Goal: Task Accomplishment & Management: Manage account settings

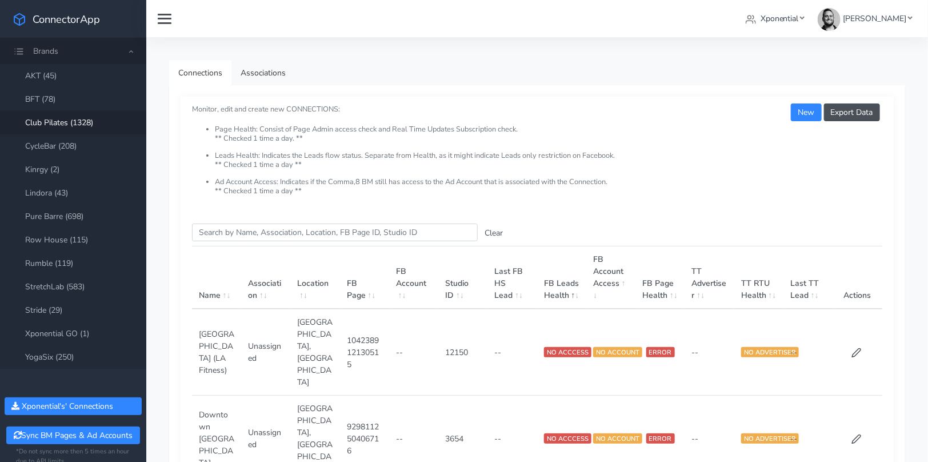
click at [67, 122] on link "Club Pilates (1328)" at bounding box center [73, 122] width 146 height 23
click at [230, 230] on input "Search this table" at bounding box center [335, 233] width 286 height 18
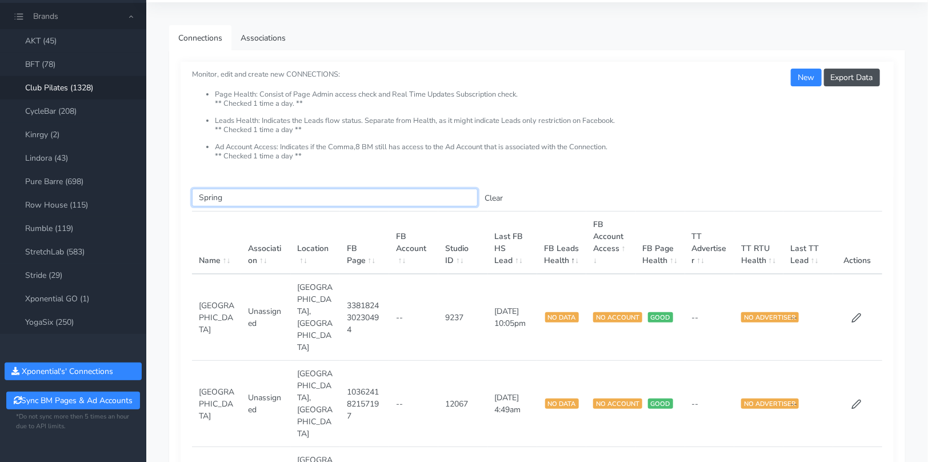
scroll to position [23, 0]
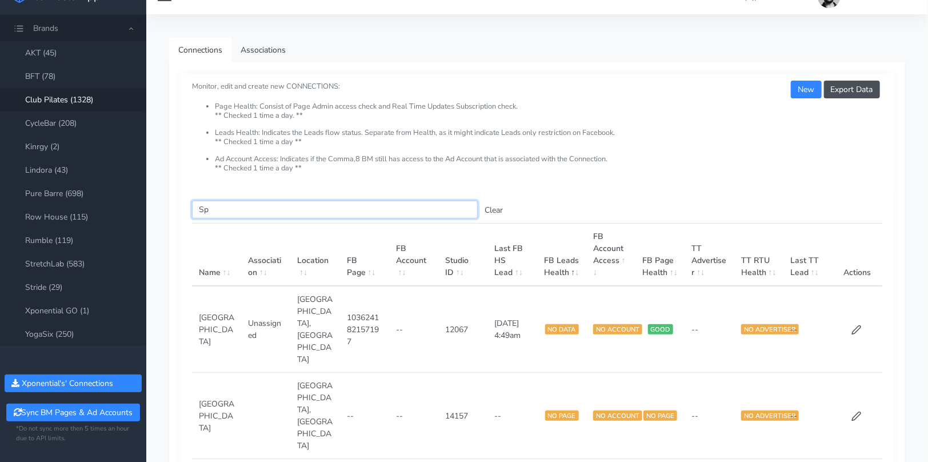
type input "S"
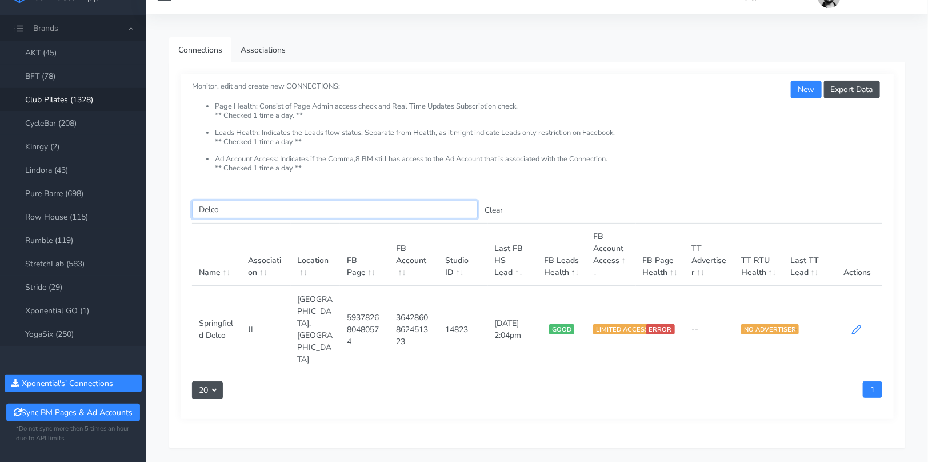
type input "Delco"
click at [856, 325] on icon at bounding box center [857, 330] width 10 height 10
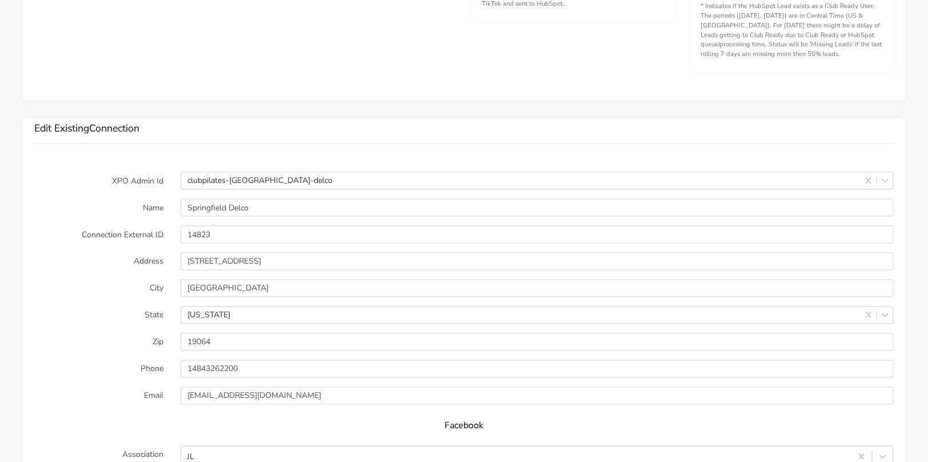
scroll to position [888, 0]
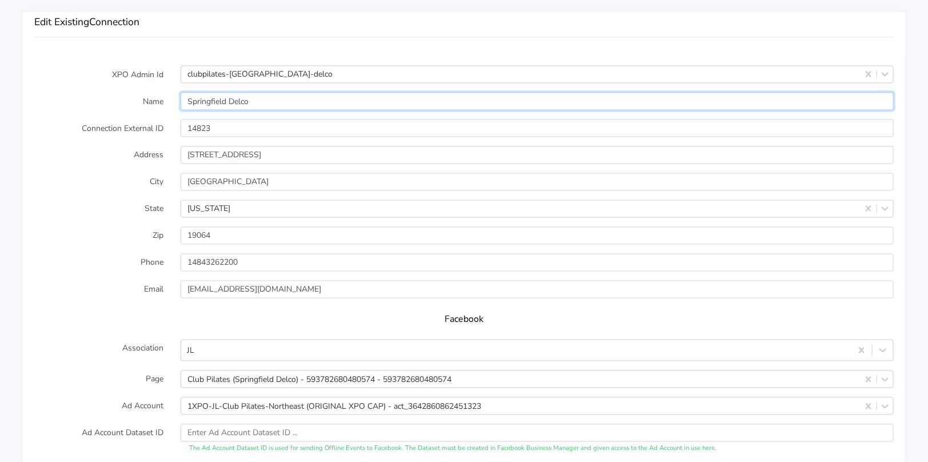
click at [255, 101] on input "Springfield Delco" at bounding box center [537, 102] width 713 height 18
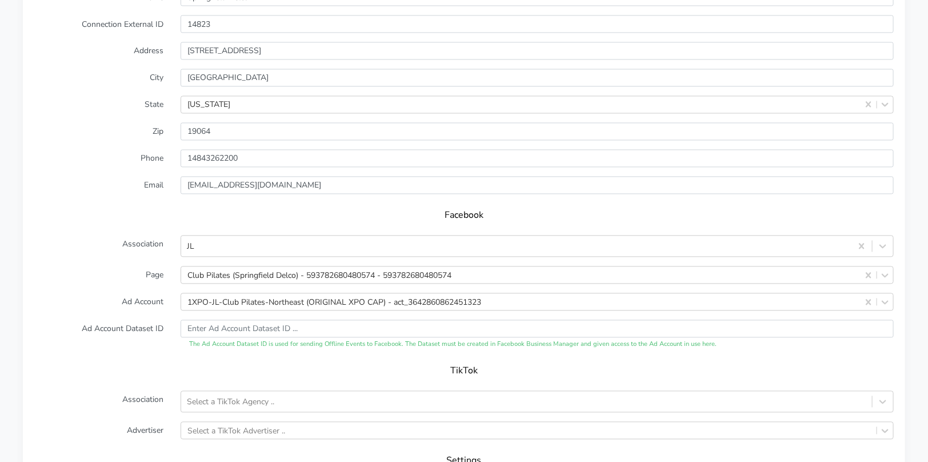
click at [133, 177] on label "Email" at bounding box center [99, 186] width 146 height 18
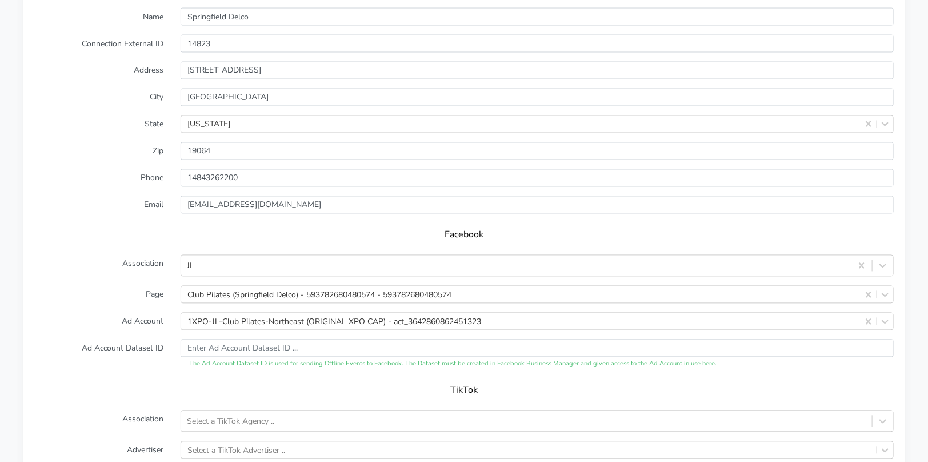
scroll to position [965, 0]
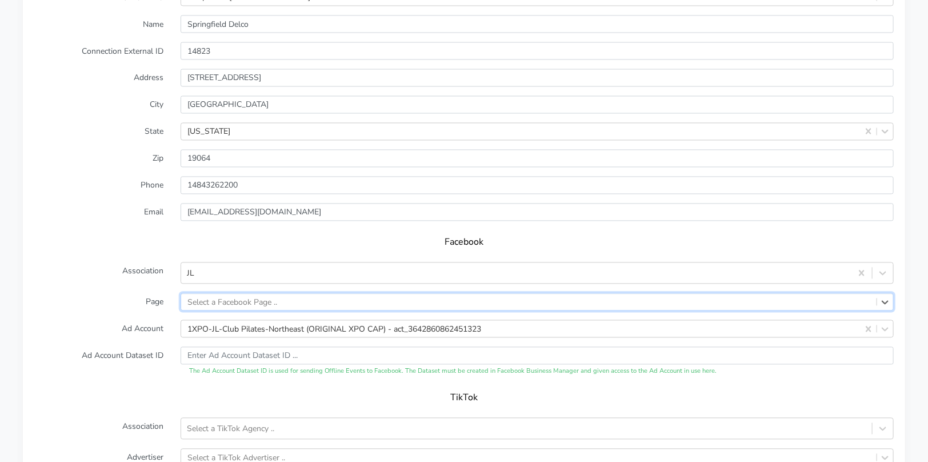
paste input "593782680480574"
type input "593782680480574"
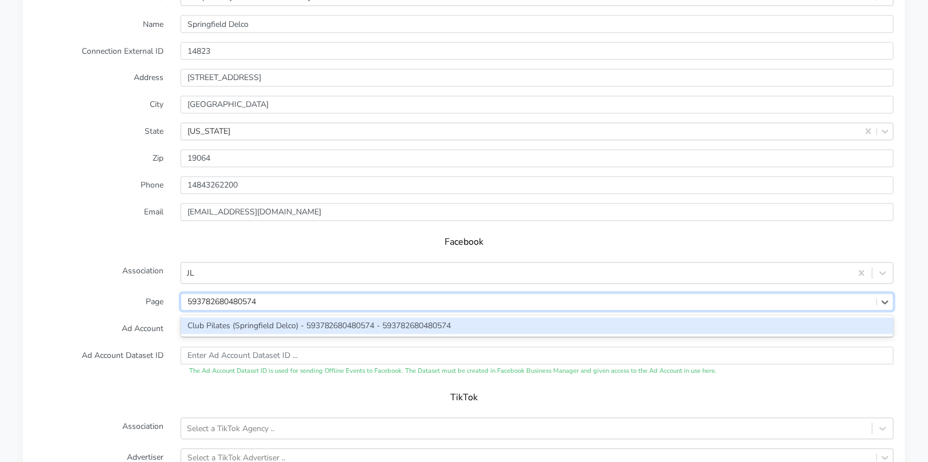
click at [280, 321] on div "Club Pilates (Springfield Delco) - 593782680480574 - 593782680480574" at bounding box center [537, 326] width 713 height 17
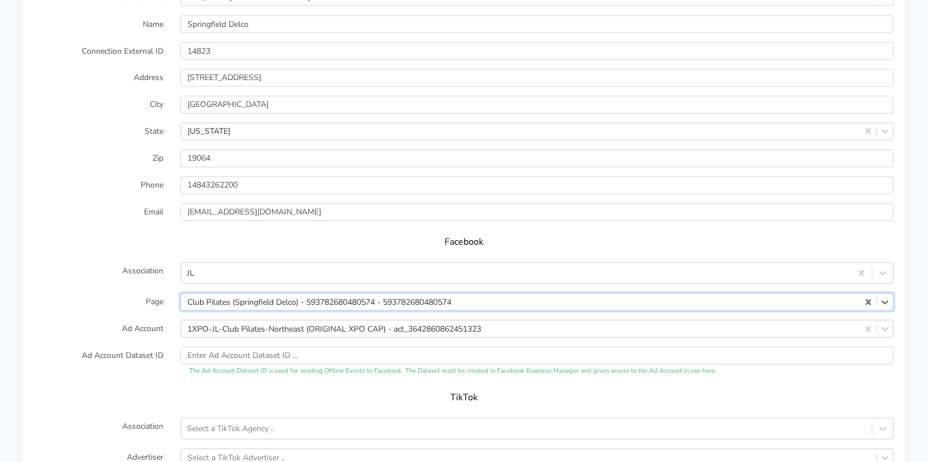
click at [127, 314] on form "XPO Admin Id clubpilates-springfield-delco Name Springfield Delco Connection Ex…" at bounding box center [464, 271] width 860 height 564
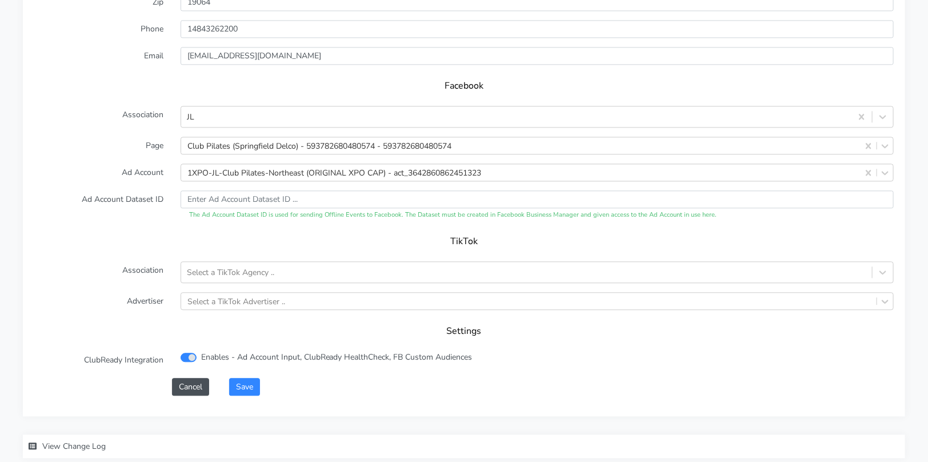
scroll to position [1136, 0]
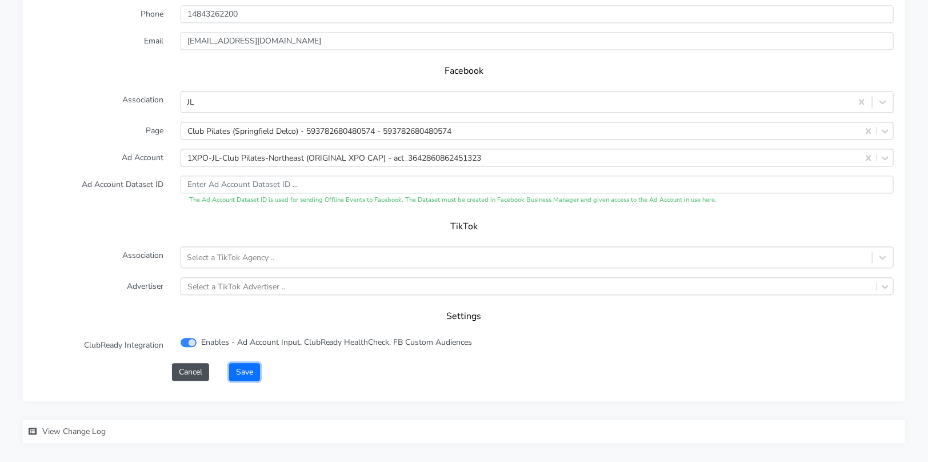
click at [239, 370] on button "Save" at bounding box center [244, 372] width 31 height 18
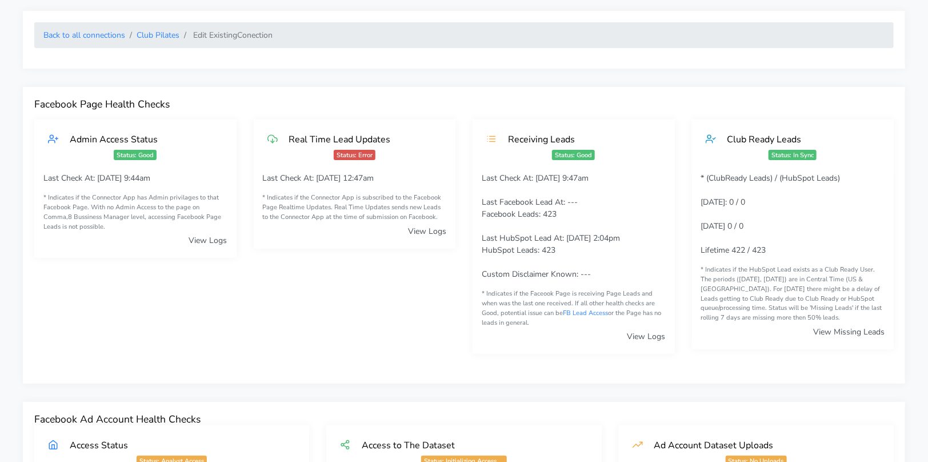
scroll to position [0, 0]
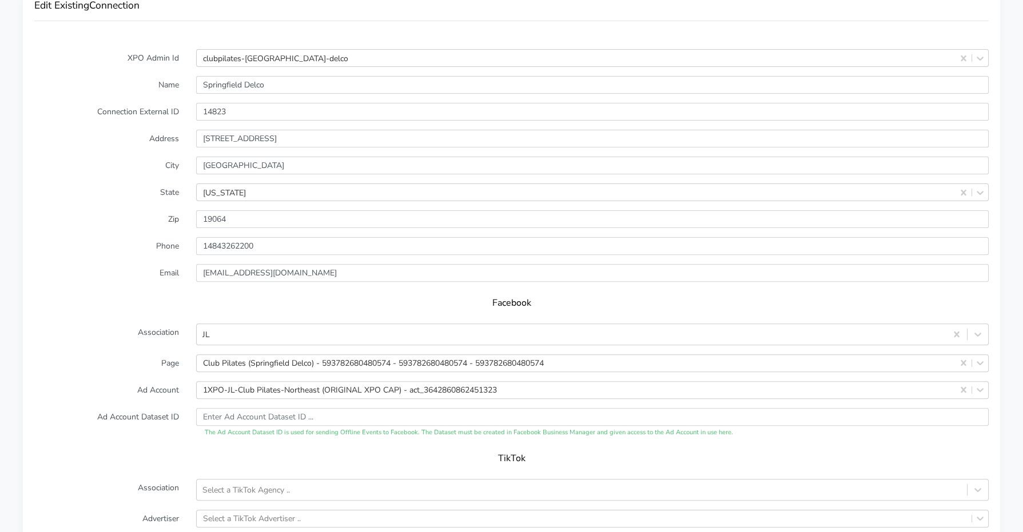
scroll to position [952, 0]
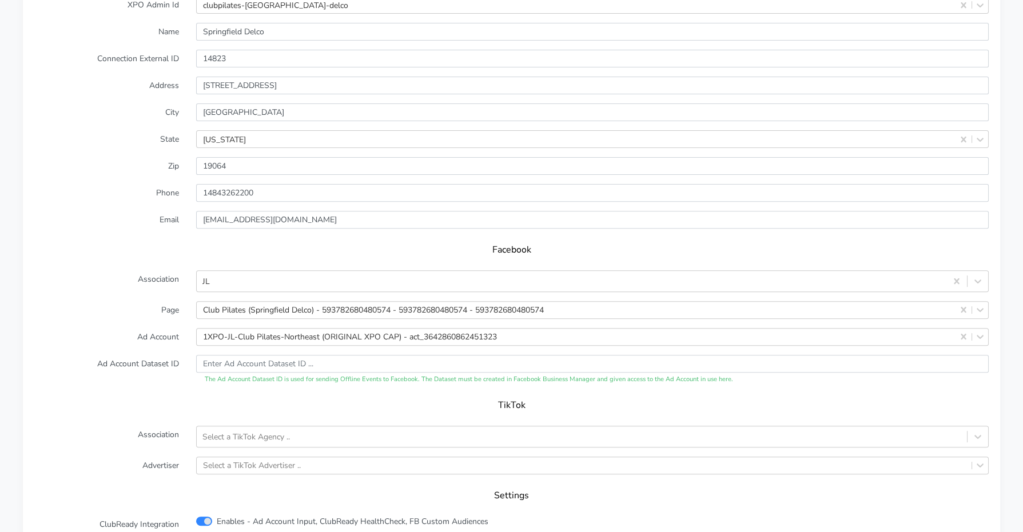
click at [92, 184] on label "Phone" at bounding box center [107, 193] width 162 height 18
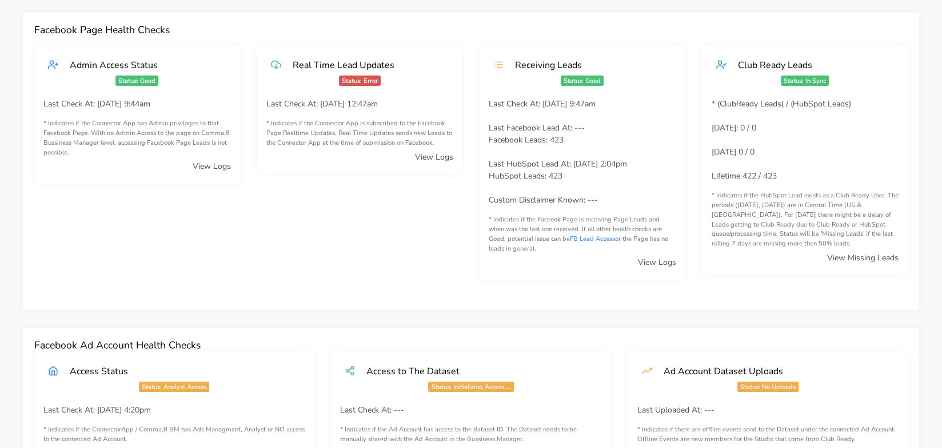
scroll to position [0, 0]
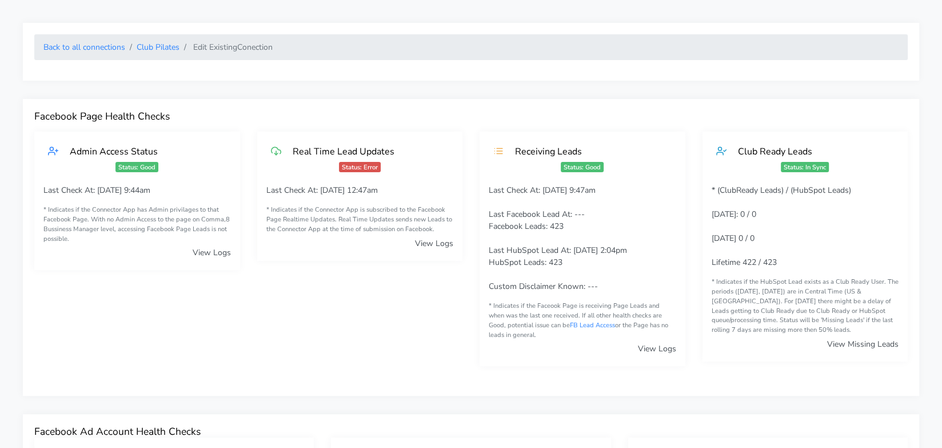
click at [435, 244] on link "View Logs" at bounding box center [434, 243] width 38 height 11
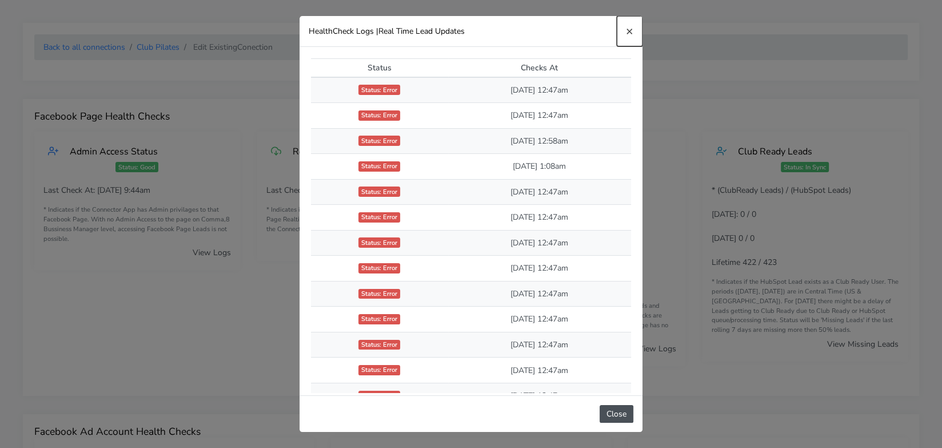
click at [627, 29] on span "×" at bounding box center [629, 31] width 7 height 16
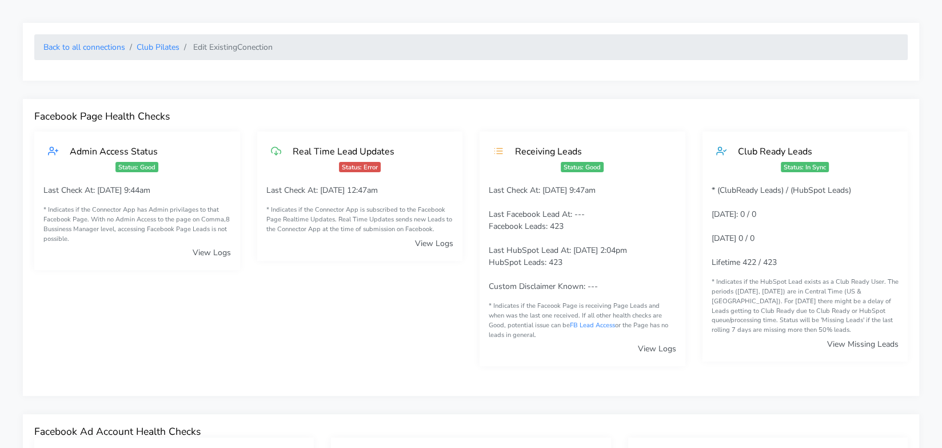
click at [93, 59] on ol "Back to all connections Club Pilates Edit Existing Conection" at bounding box center [470, 47] width 873 height 26
click at [93, 47] on link "Back to all connections" at bounding box center [84, 47] width 82 height 11
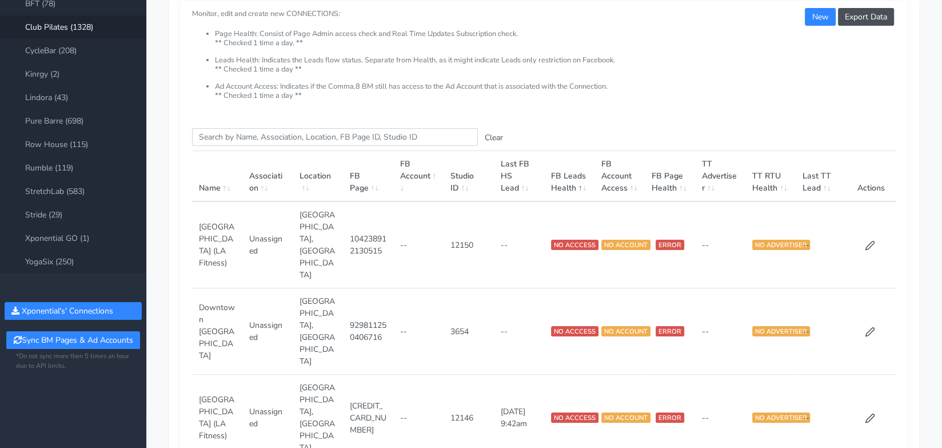
scroll to position [49, 0]
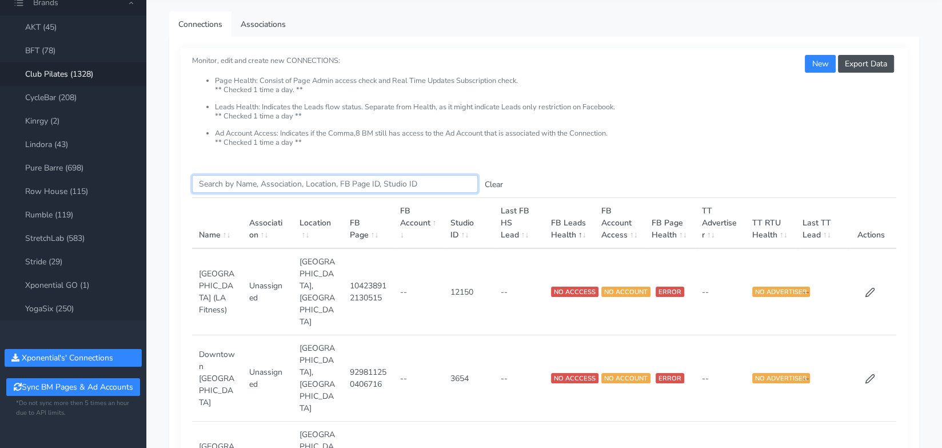
click at [285, 186] on input "Search this table" at bounding box center [335, 184] width 286 height 18
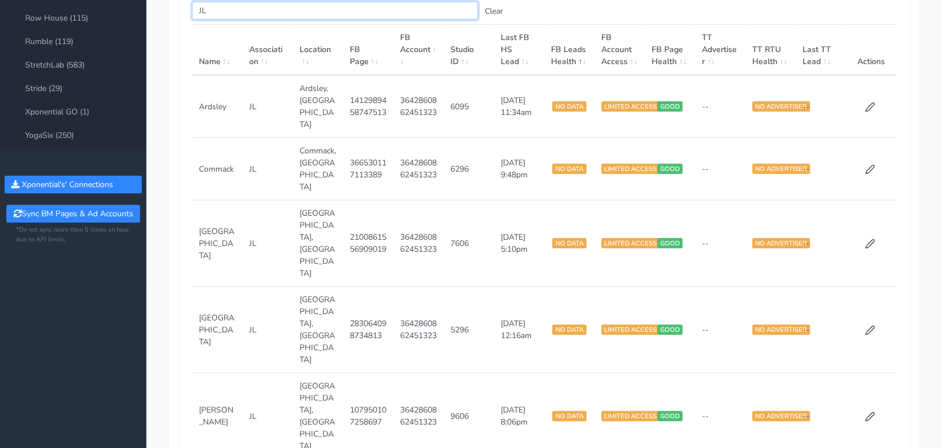
scroll to position [224, 0]
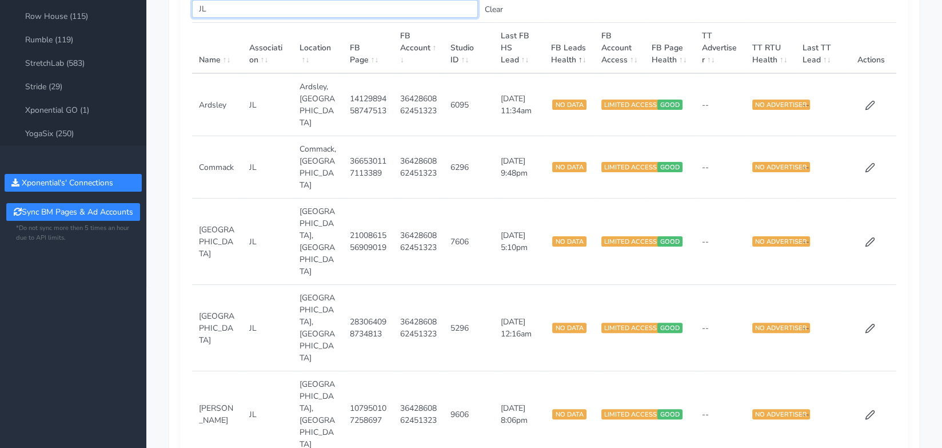
type input "JL"
click at [524, 65] on span at bounding box center [524, 59] width 10 height 11
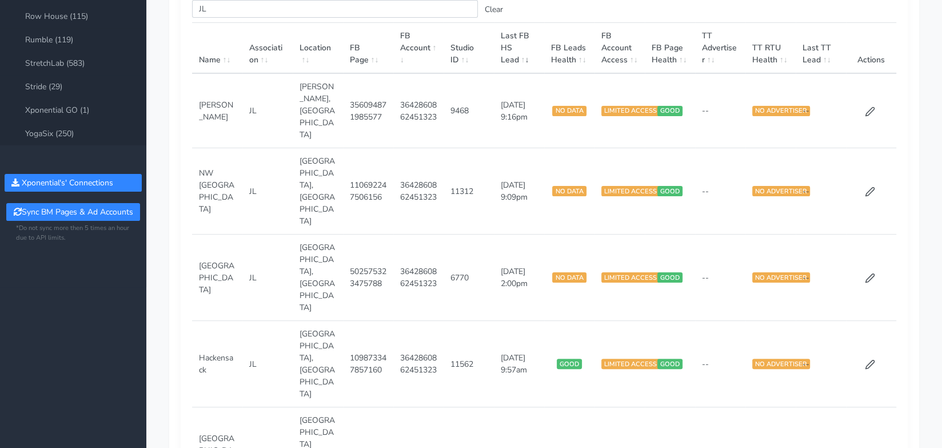
click at [529, 65] on span at bounding box center [524, 59] width 10 height 11
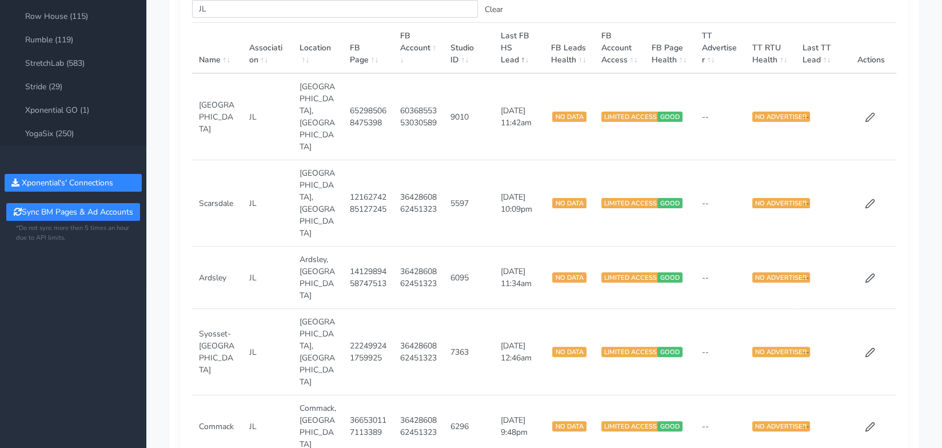
click at [529, 65] on span at bounding box center [524, 59] width 10 height 11
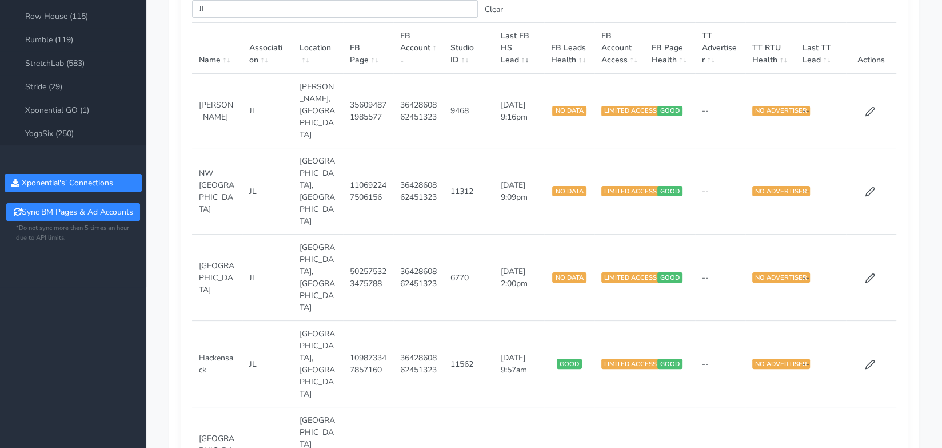
click at [529, 65] on span at bounding box center [524, 59] width 10 height 11
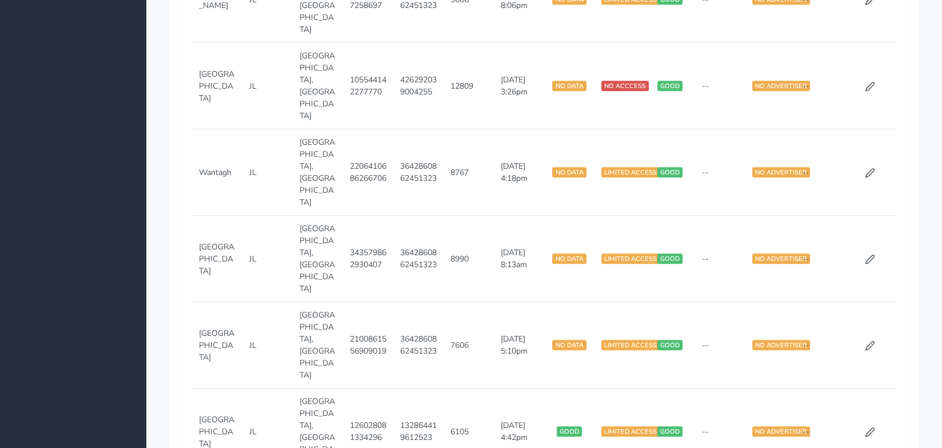
scroll to position [991, 0]
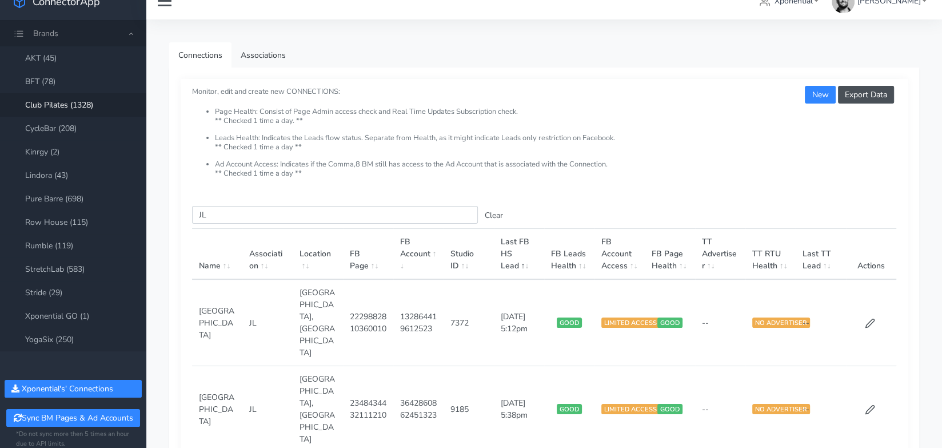
scroll to position [0, 0]
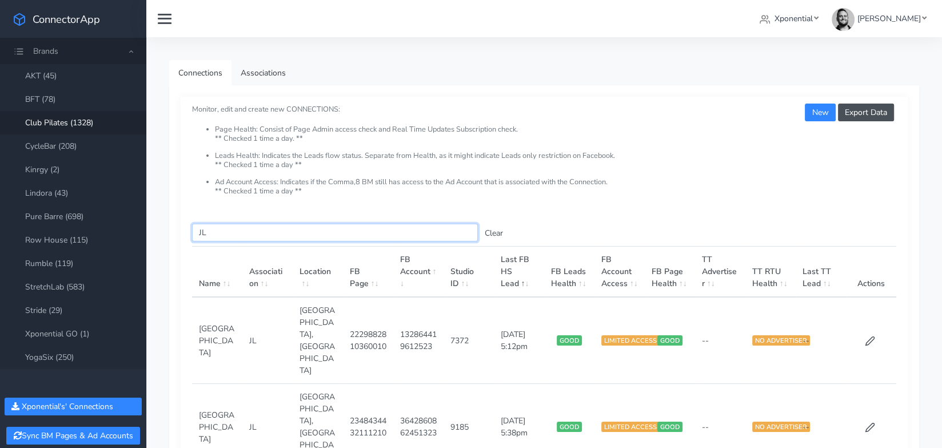
click at [228, 236] on input "JL" at bounding box center [335, 233] width 286 height 18
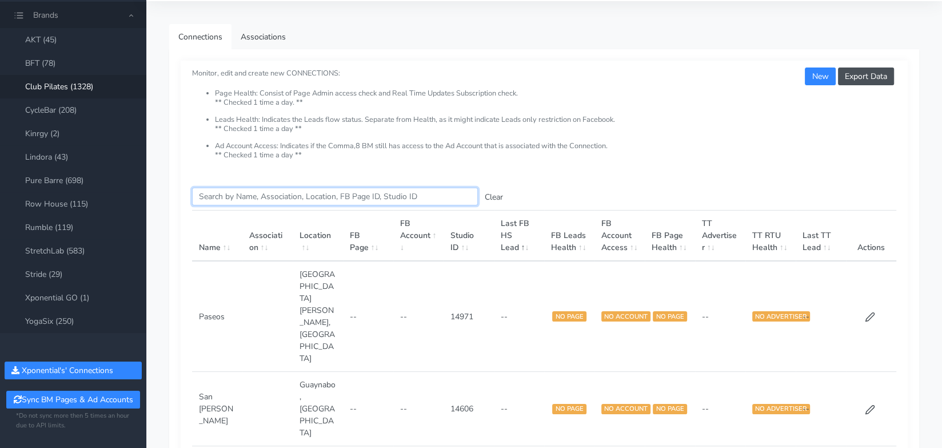
scroll to position [48, 0]
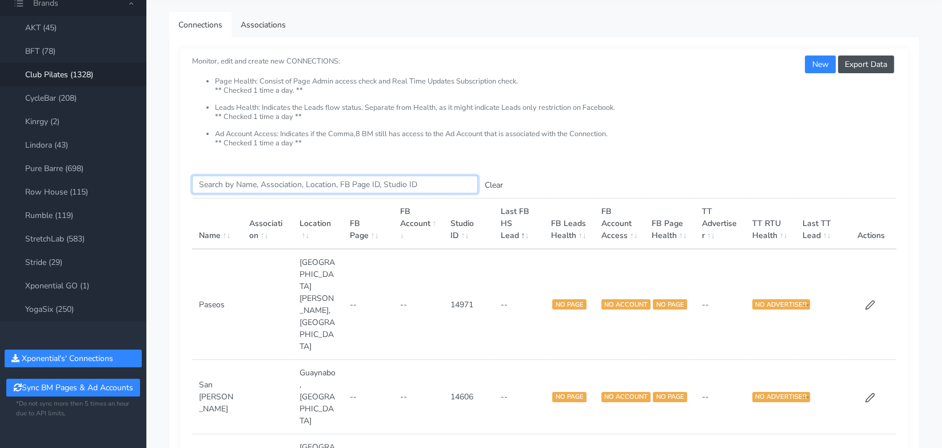
click at [288, 177] on input "Search this table" at bounding box center [335, 184] width 286 height 18
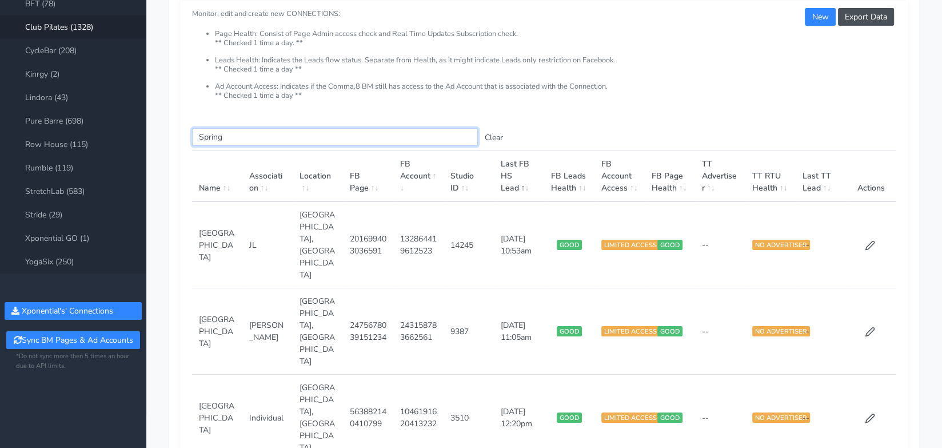
scroll to position [116, 0]
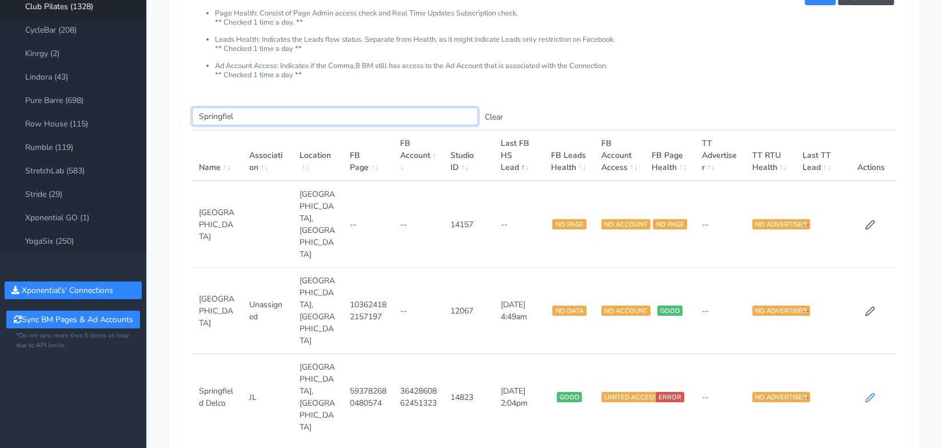
type input "Springfiel"
click at [872, 392] on icon at bounding box center [870, 397] width 10 height 10
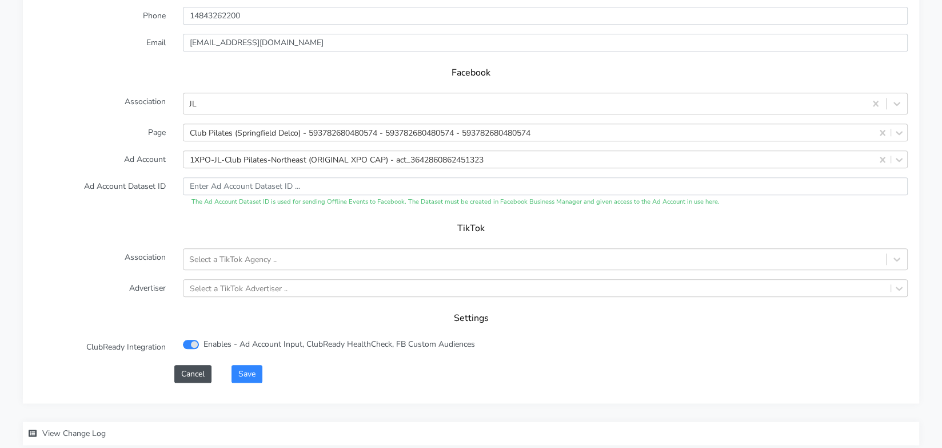
scroll to position [1063, 0]
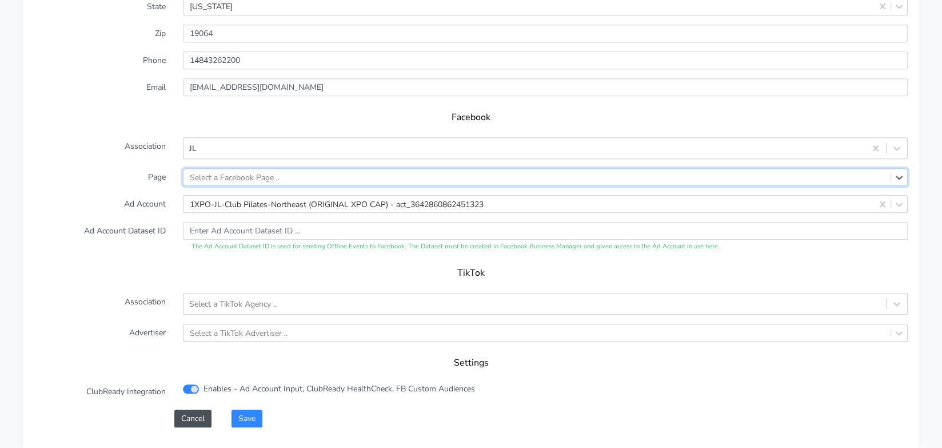
click at [79, 277] on div "TikTok" at bounding box center [470, 277] width 873 height 32
click at [252, 417] on button "Save" at bounding box center [247, 418] width 31 height 18
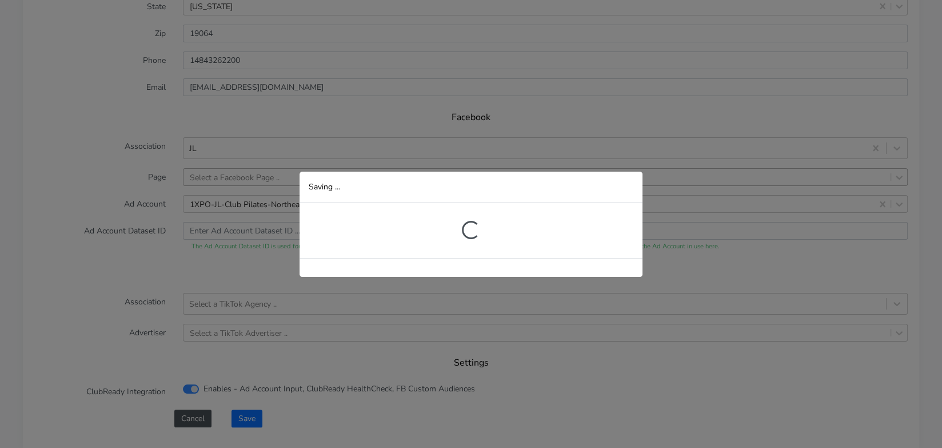
scroll to position [249, 0]
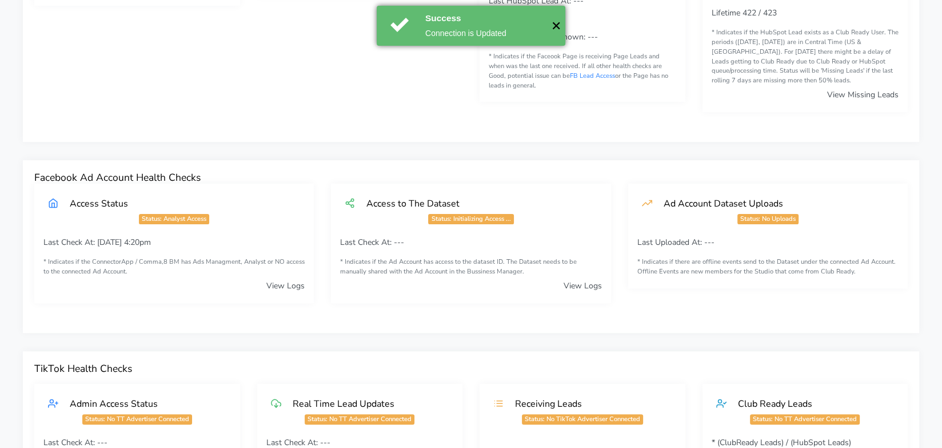
click at [552, 29] on button "✕" at bounding box center [555, 26] width 19 height 40
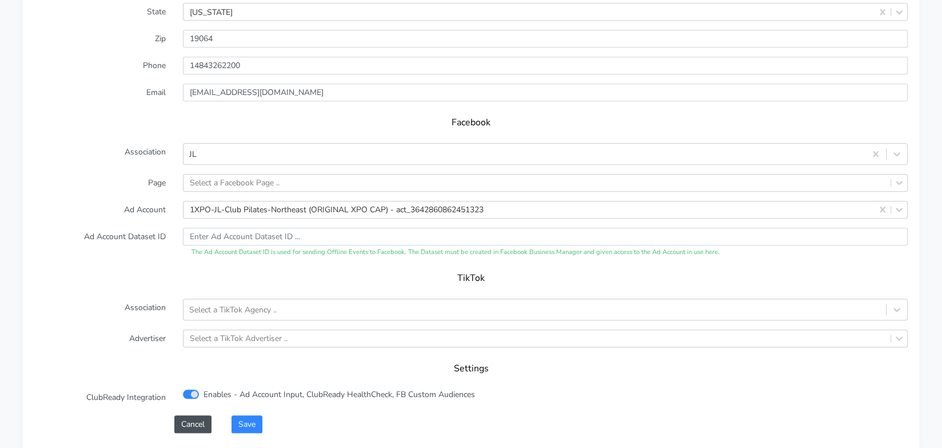
scroll to position [1087, 0]
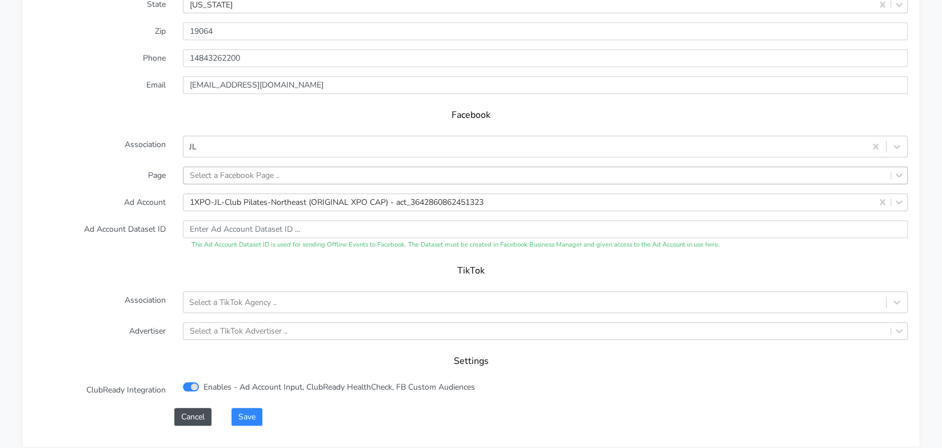
click at [332, 177] on div "Select a Facebook Page .." at bounding box center [536, 175] width 707 height 17
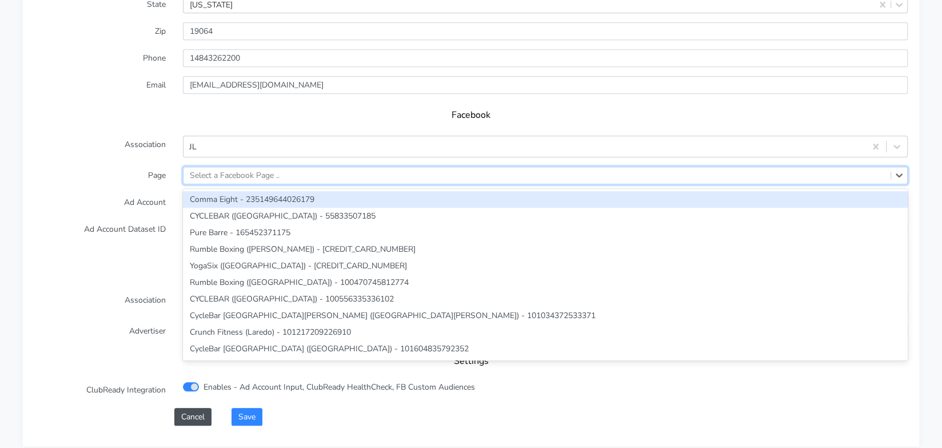
paste input "593782680480574"
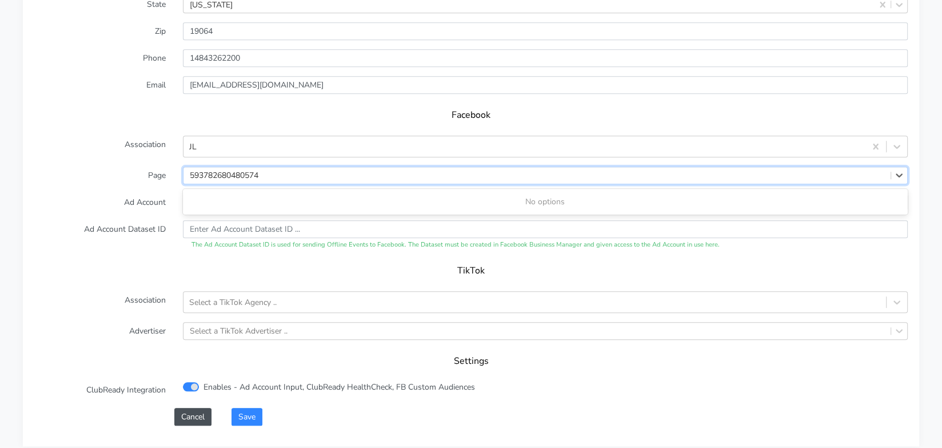
type input "593782680480574"
click at [119, 194] on label "Ad Account" at bounding box center [100, 202] width 149 height 18
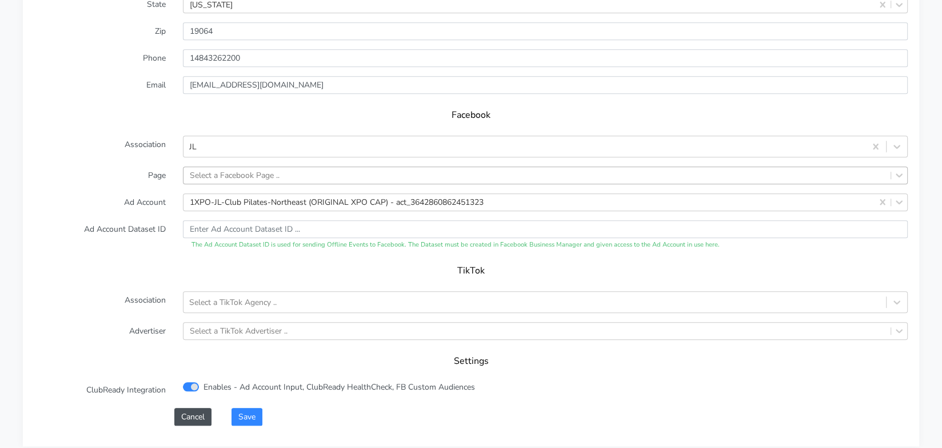
click at [232, 174] on div "Select a Facebook Page .." at bounding box center [235, 175] width 90 height 12
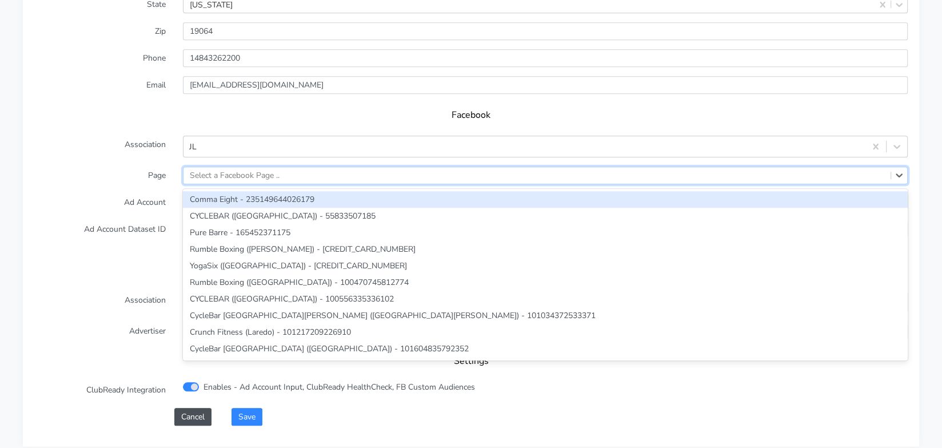
paste input "593782680480574"
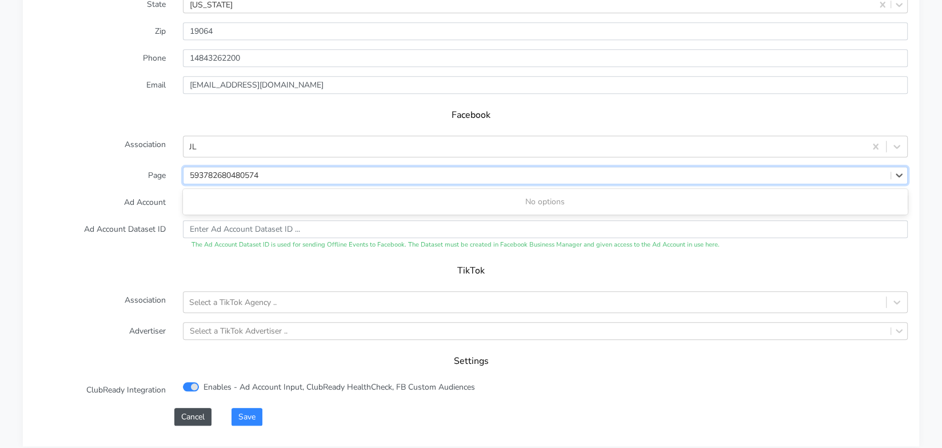
type input "593782680480574"
click at [132, 189] on form "XPO Admin Id clubpilates-springfield-delco Name Springfield Delco Connection Ex…" at bounding box center [470, 143] width 873 height 564
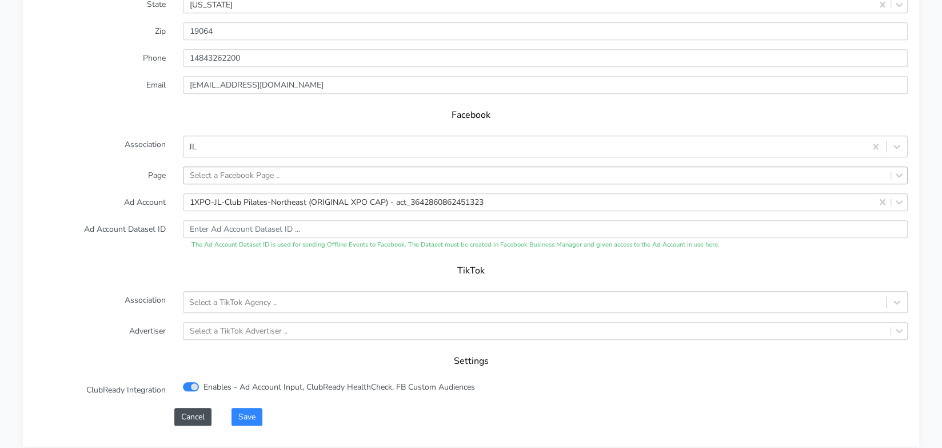
scroll to position [1074, 0]
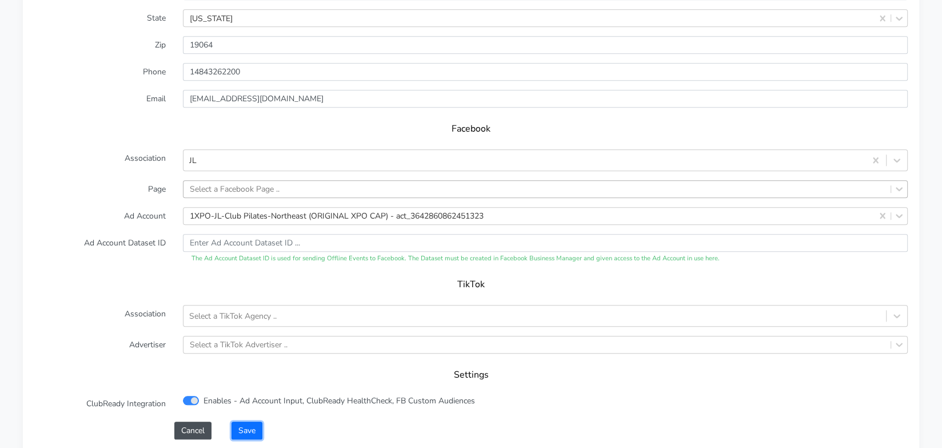
click at [242, 422] on button "Save" at bounding box center [247, 430] width 31 height 18
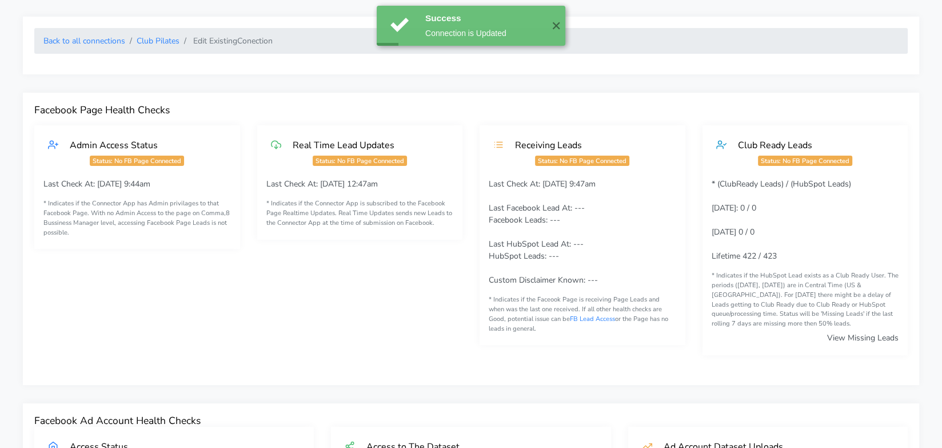
scroll to position [0, 0]
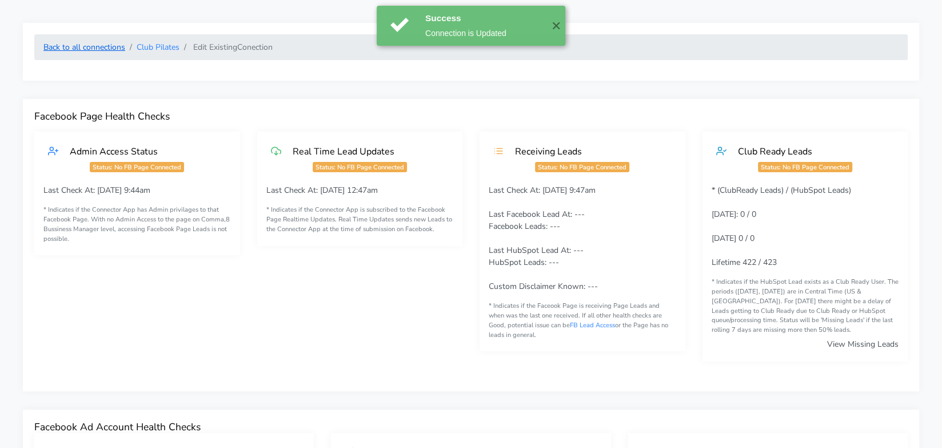
click at [115, 45] on link "Back to all connections" at bounding box center [84, 47] width 82 height 11
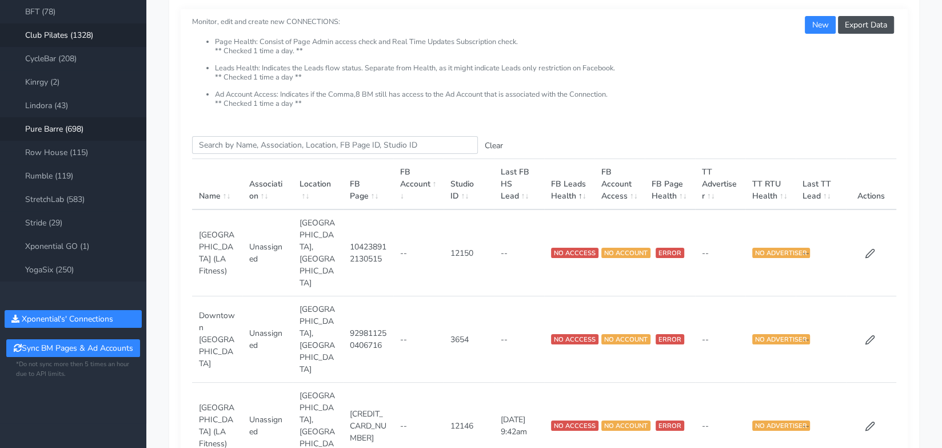
scroll to position [133, 0]
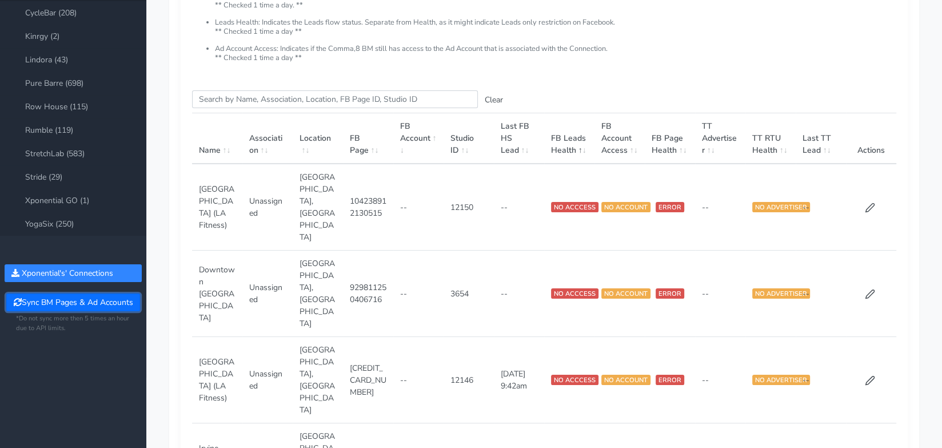
click at [80, 301] on button "Sync BM Pages & Ad Accounts" at bounding box center [72, 302] width 133 height 18
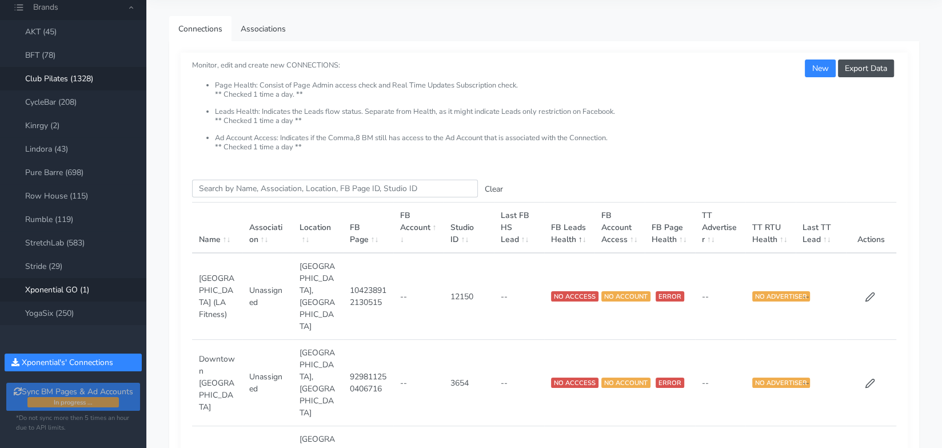
scroll to position [15, 0]
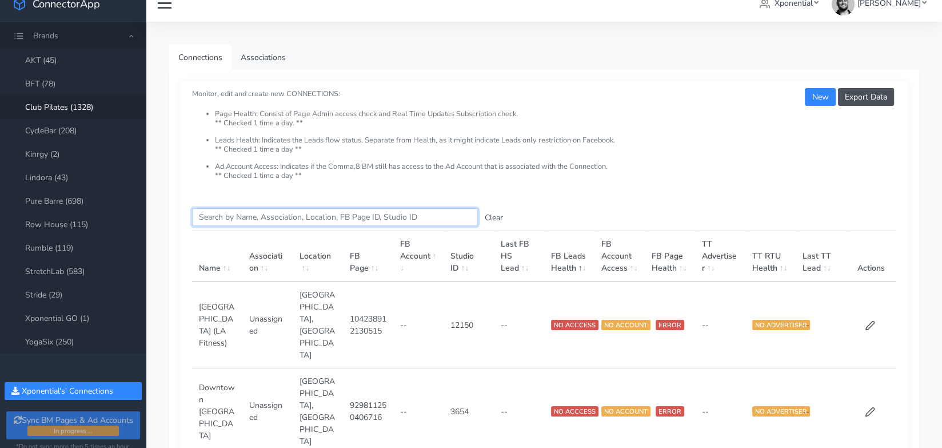
click at [210, 218] on input "Search this table" at bounding box center [335, 217] width 286 height 18
paste input "Susquehanna"
type input "Susquehanna"
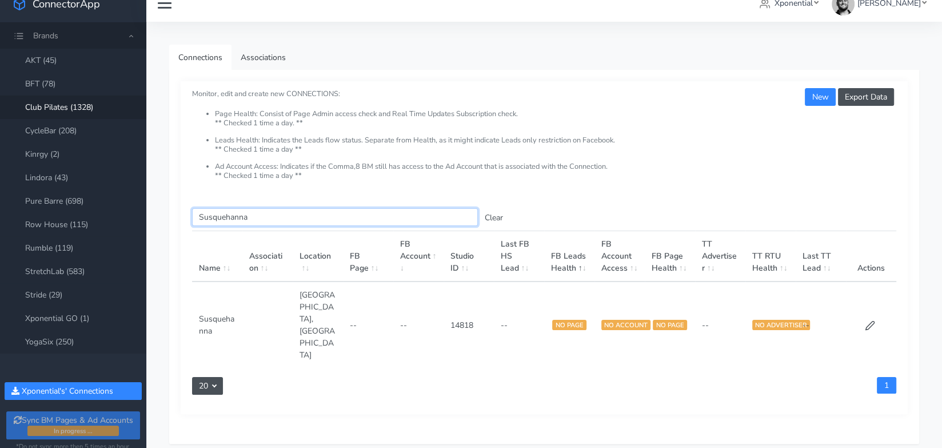
click at [315, 213] on input "Susquehanna" at bounding box center [335, 217] width 286 height 18
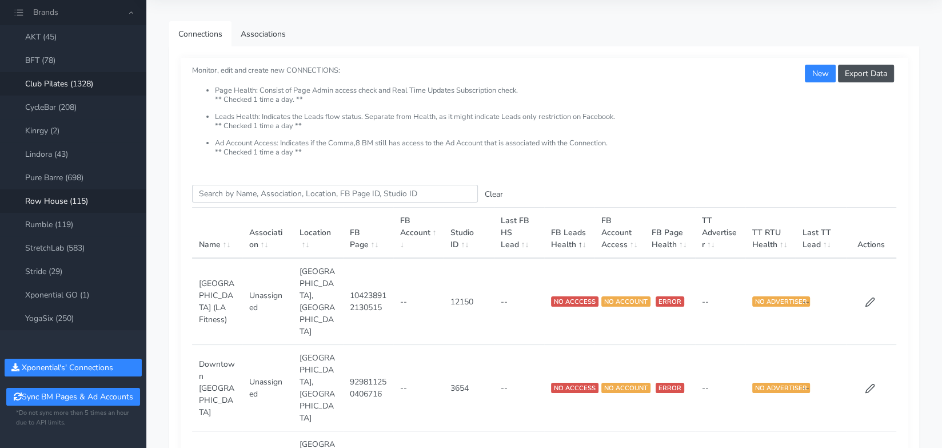
scroll to position [24, 0]
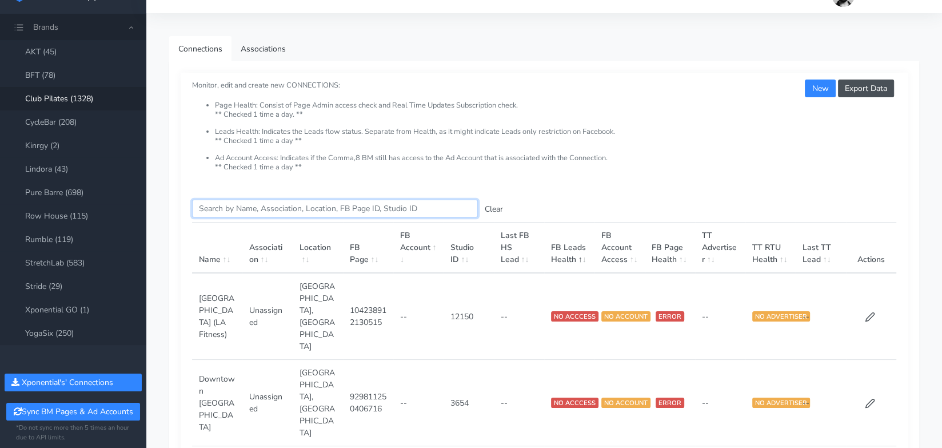
click at [226, 204] on input "Search this table" at bounding box center [335, 208] width 286 height 18
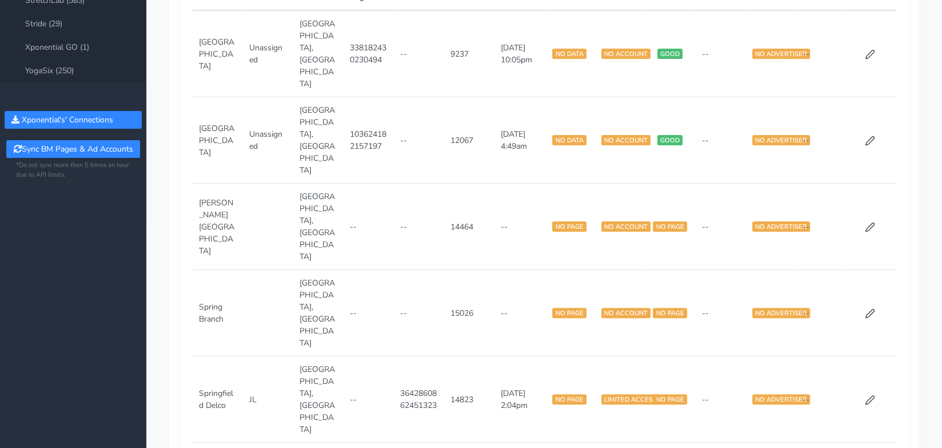
scroll to position [295, 0]
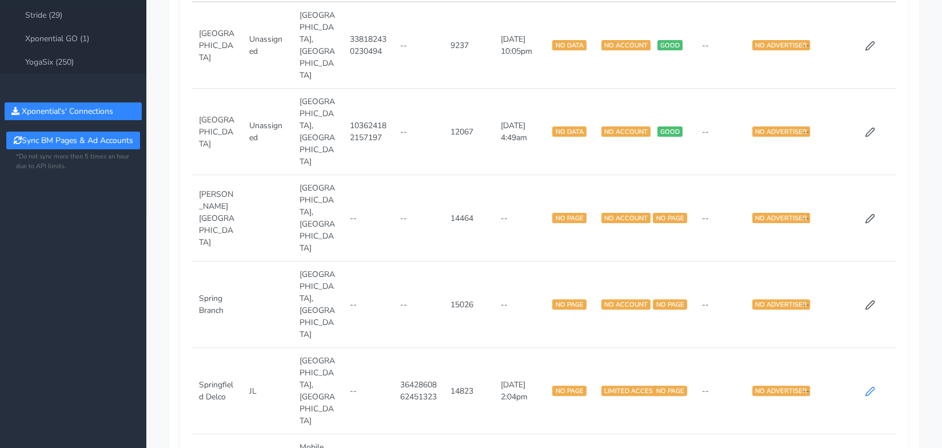
type input "Spring"
click at [872, 386] on icon at bounding box center [870, 391] width 10 height 10
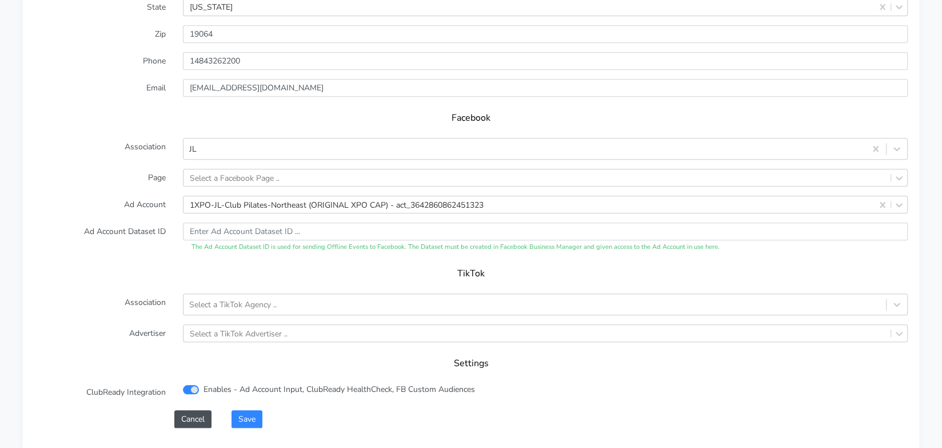
scroll to position [1095, 0]
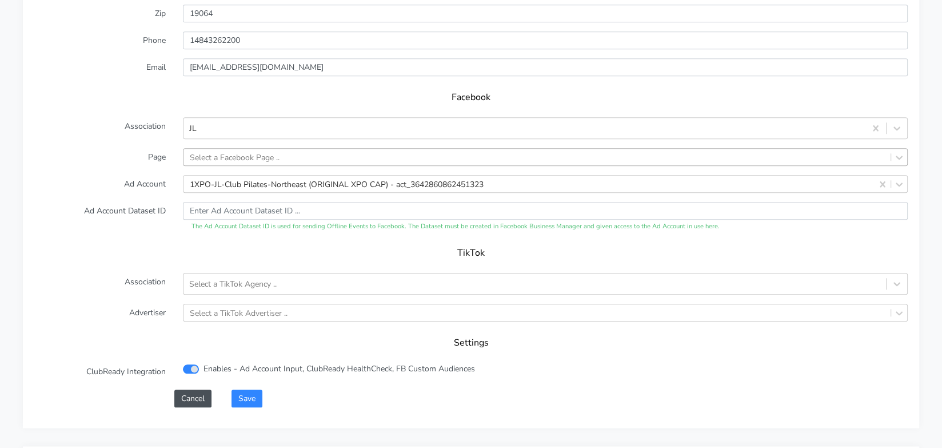
click at [267, 155] on div "Select a Facebook Page .." at bounding box center [235, 157] width 90 height 12
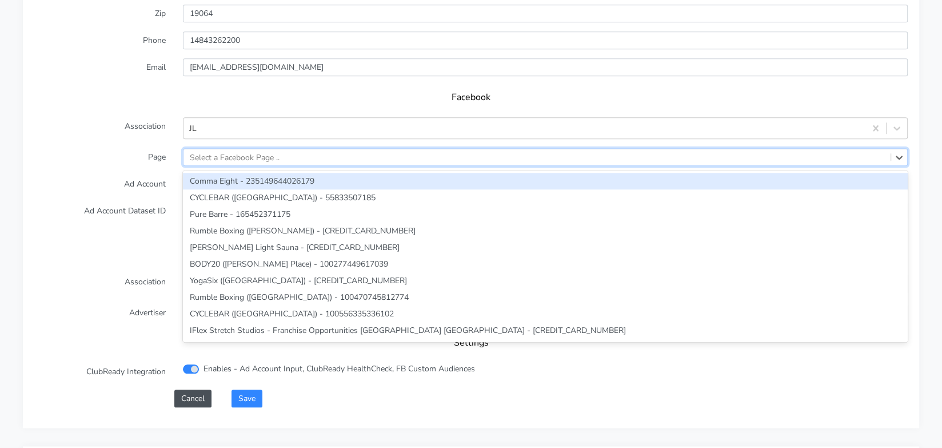
paste input "593782680480574"
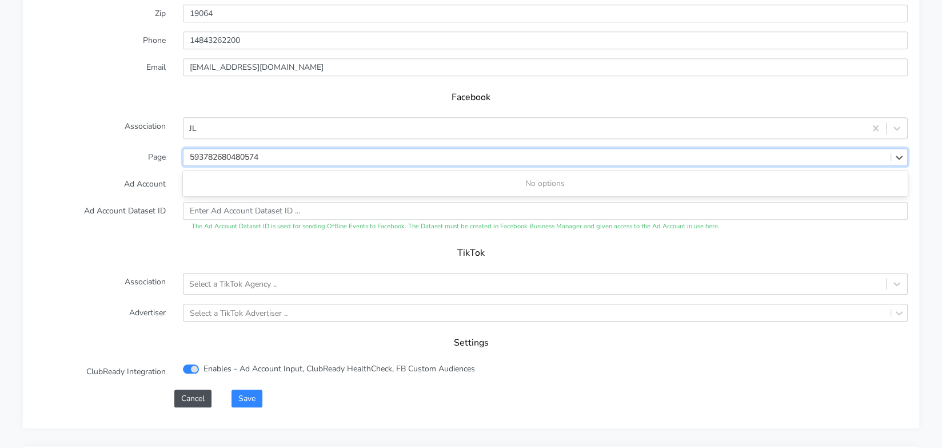
type input "593782680480574"
click at [139, 170] on form "XPO Admin Id clubpilates-springfield-delco Name Springfield Delco Connection Ex…" at bounding box center [470, 125] width 873 height 564
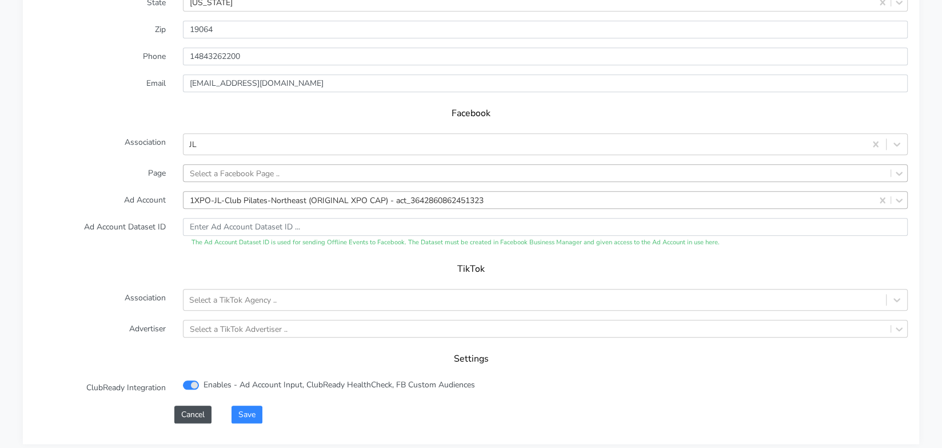
scroll to position [1077, 0]
click at [245, 414] on button "Save" at bounding box center [247, 417] width 31 height 18
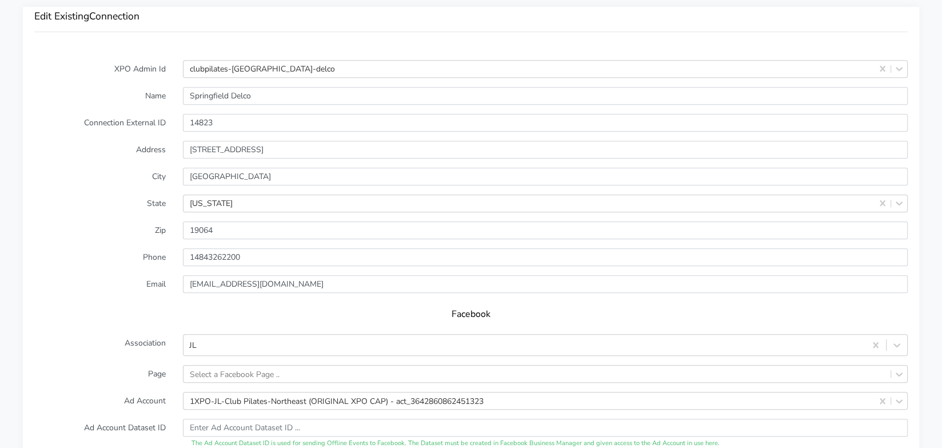
scroll to position [943, 0]
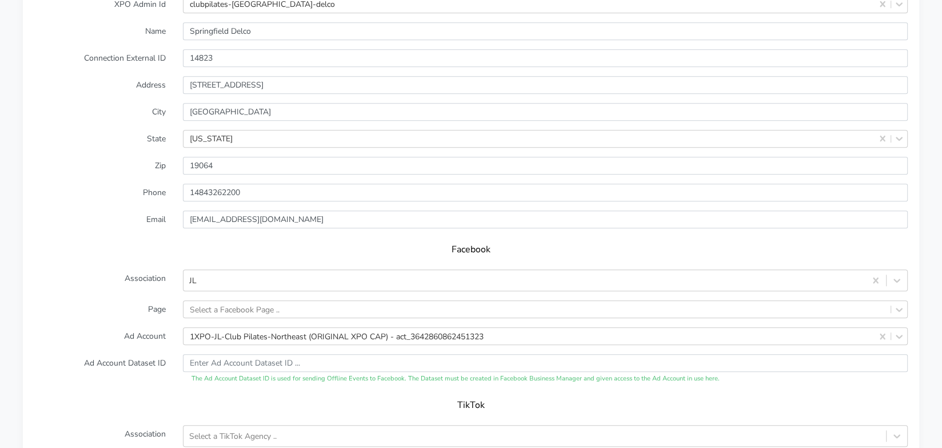
click at [268, 297] on form "XPO Admin Id clubpilates-springfield-delco Name Springfield Delco Connection Ex…" at bounding box center [470, 277] width 873 height 564
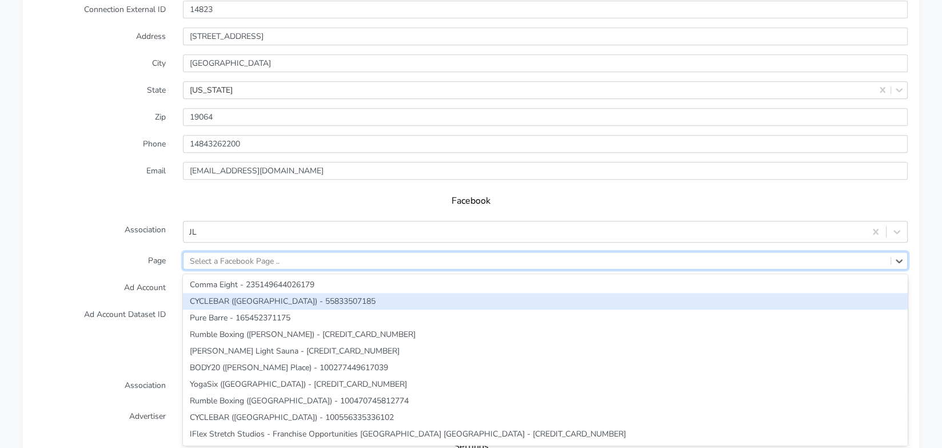
click at [267, 269] on div "option CYCLEBAR (Wellesley) - 55833507185 focused, 2 of 281. 281 results availa…" at bounding box center [545, 261] width 725 height 18
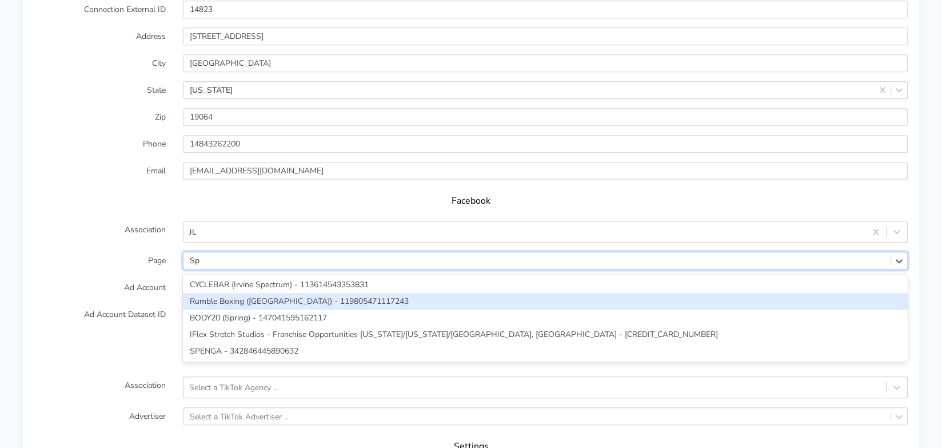
type input "S"
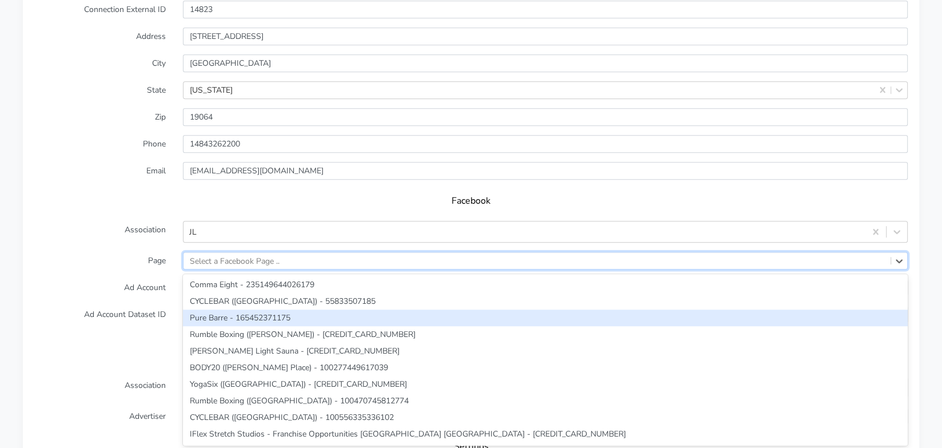
click at [142, 307] on label "Ad Account Dataset ID" at bounding box center [100, 320] width 149 height 30
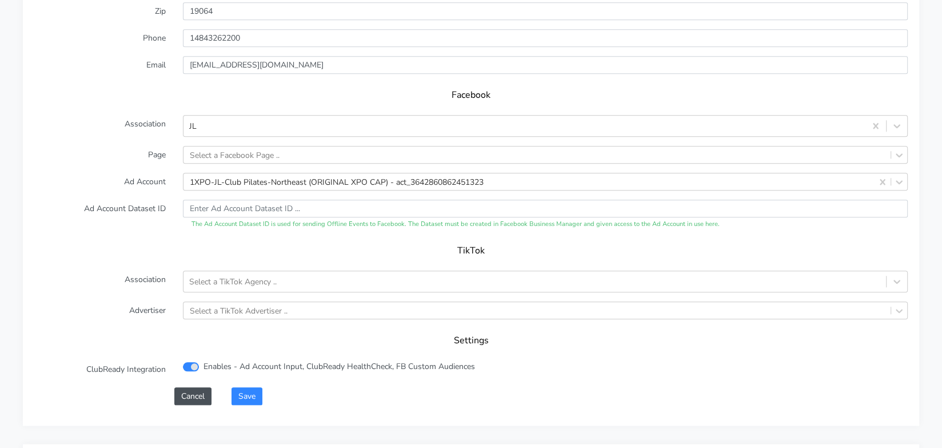
scroll to position [1110, 0]
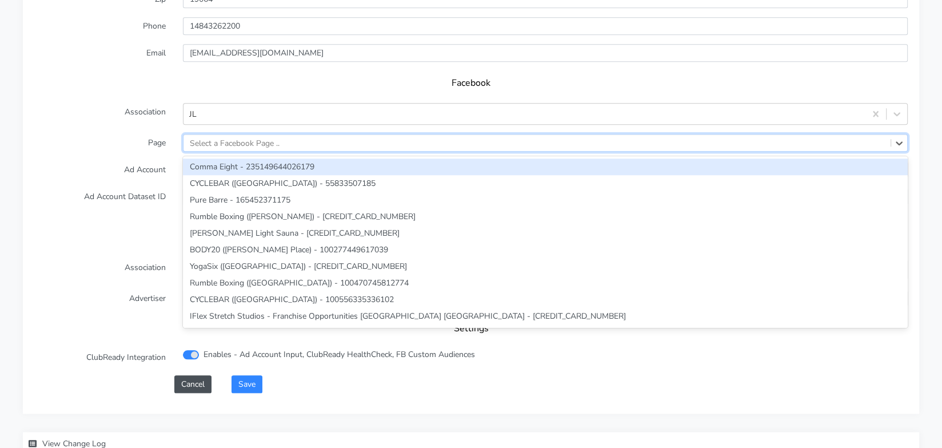
click at [360, 144] on div "Select a Facebook Page .." at bounding box center [536, 142] width 707 height 17
paste input "ID: 593782680480574"
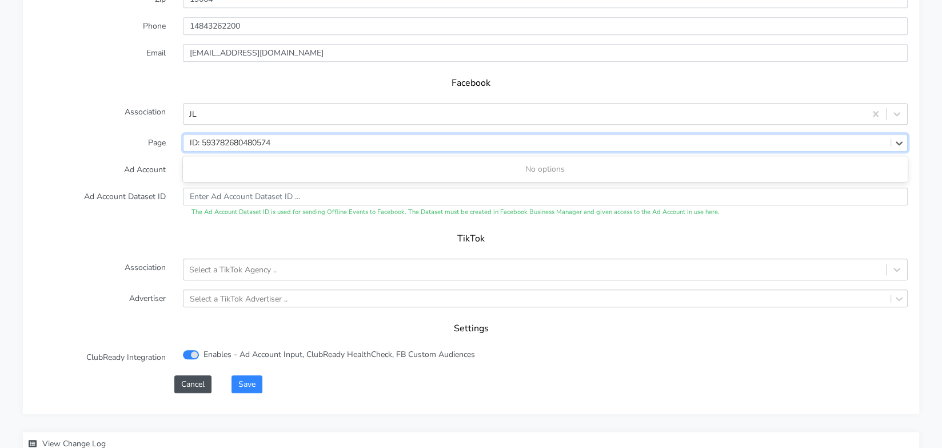
drag, startPoint x: 199, startPoint y: 141, endPoint x: 179, endPoint y: 138, distance: 20.7
click at [179, 138] on div "0 results available for search term ID: 593782680480574. Use Up and Down to cho…" at bounding box center [545, 143] width 742 height 18
type input "593782680480574"
click at [122, 178] on form "XPO Admin Id clubpilates-springfield-delco Name Springfield Delco Connection Ex…" at bounding box center [470, 111] width 873 height 564
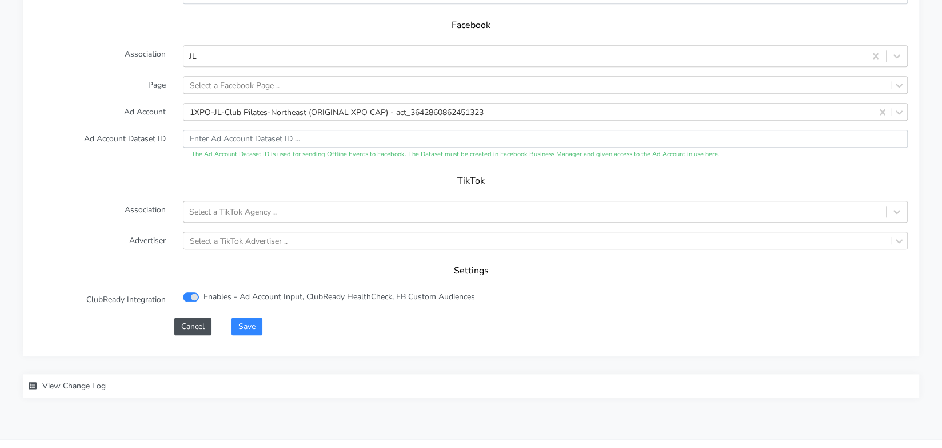
scroll to position [1186, 0]
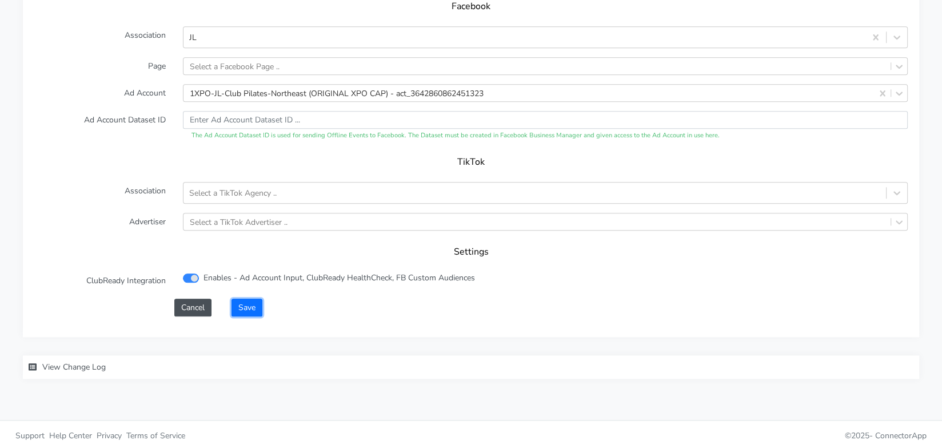
click at [252, 308] on button "Save" at bounding box center [247, 307] width 31 height 18
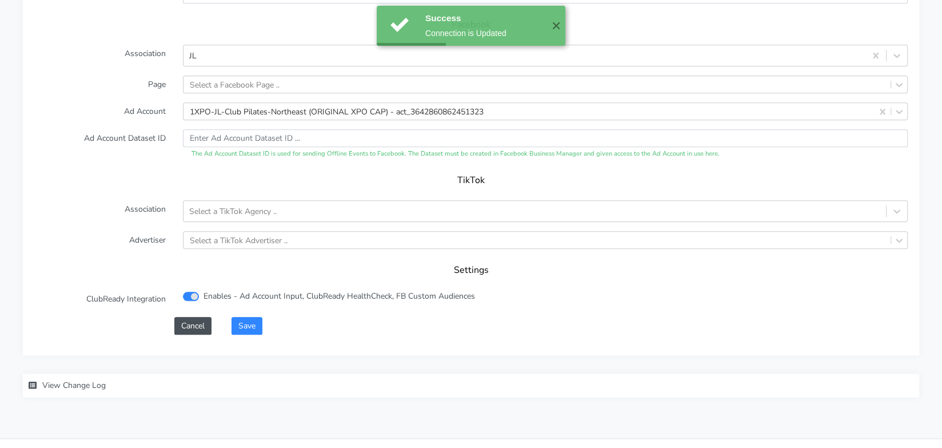
scroll to position [1136, 0]
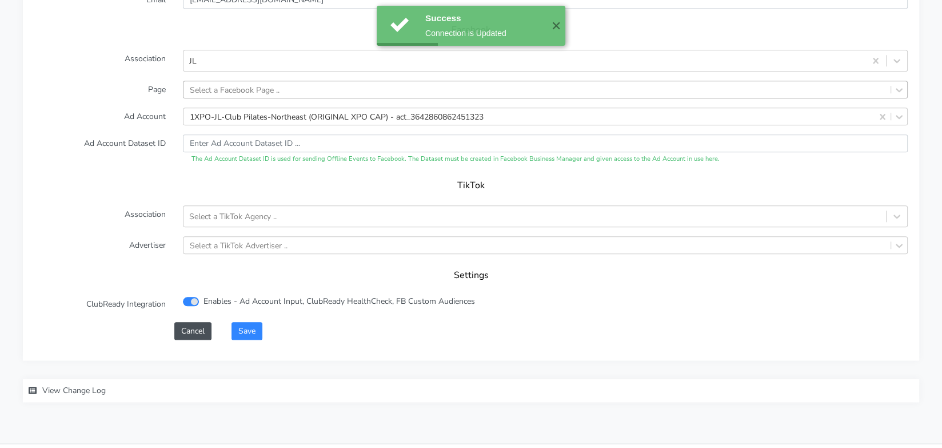
click at [254, 91] on div "Select a Facebook Page .." at bounding box center [235, 89] width 90 height 12
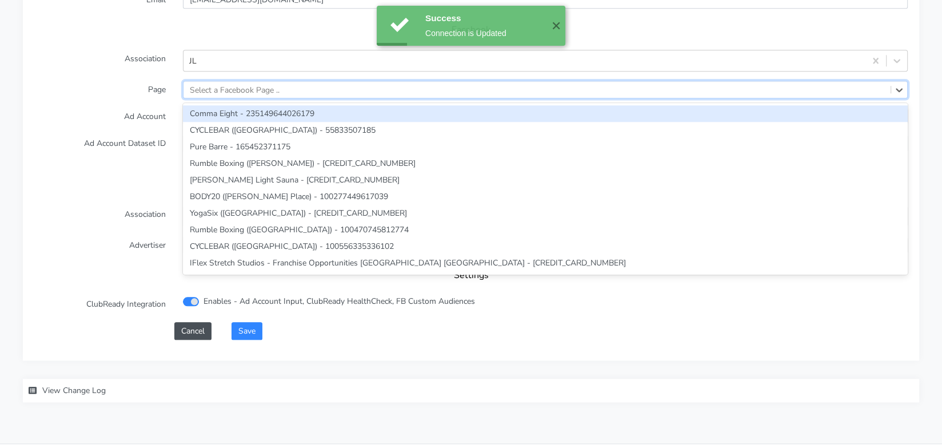
paste input "ID: 593782680480574"
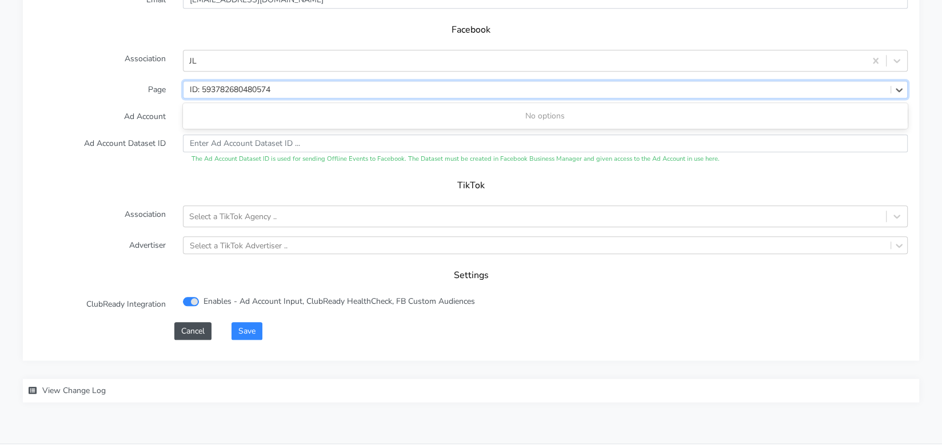
drag, startPoint x: 202, startPoint y: 89, endPoint x: 167, endPoint y: 89, distance: 34.9
click at [167, 89] on div "Page 0 results available for search term ID: 593782680480574. Use Up and Down t…" at bounding box center [471, 90] width 891 height 18
type input "593782680480574"
click at [213, 87] on input "593782680480574" at bounding box center [226, 89] width 73 height 12
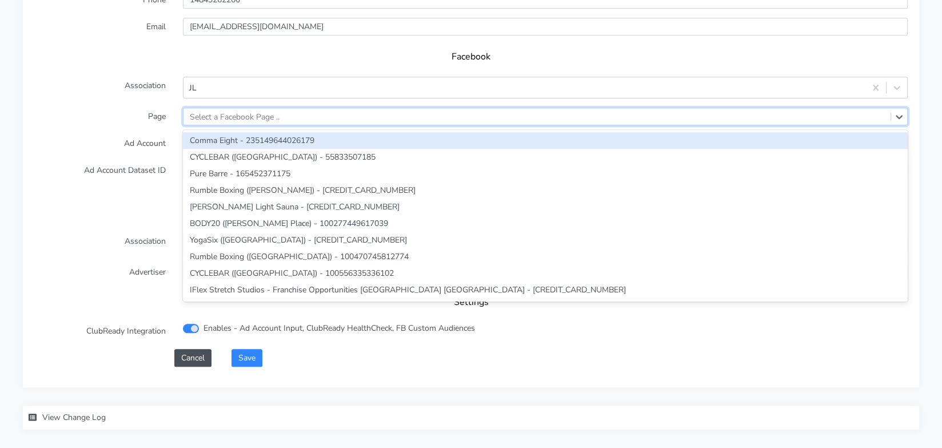
scroll to position [1163, 0]
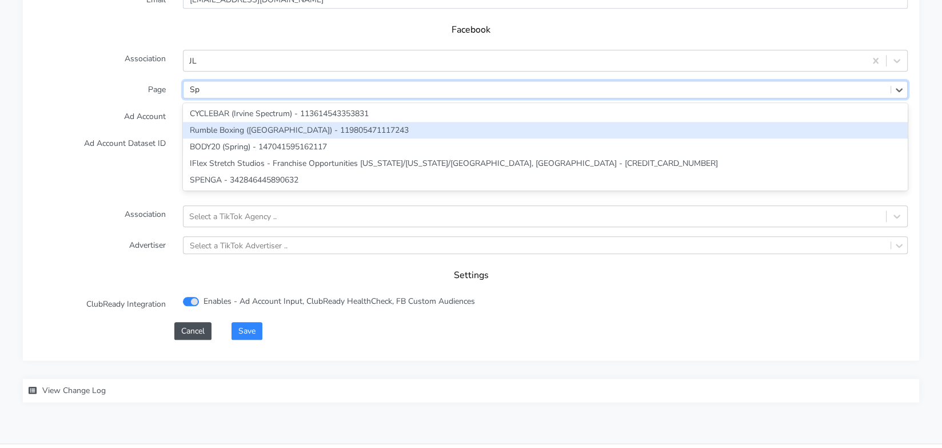
type input "S"
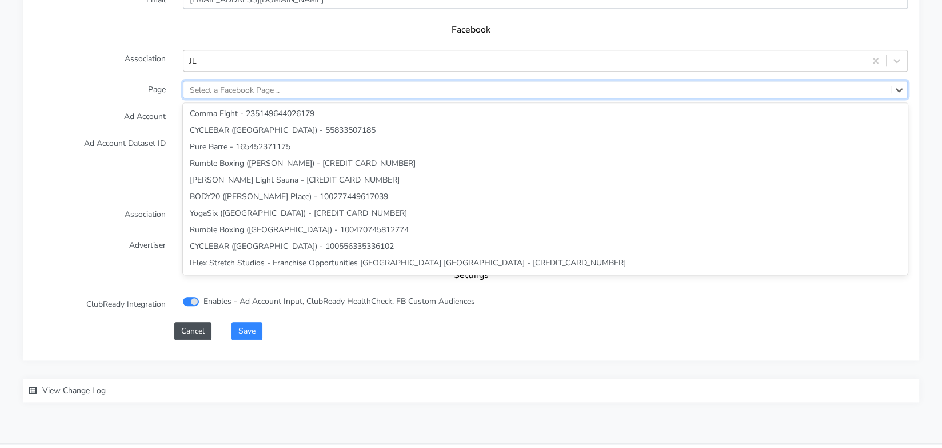
click at [56, 121] on label "Ad Account" at bounding box center [100, 116] width 149 height 18
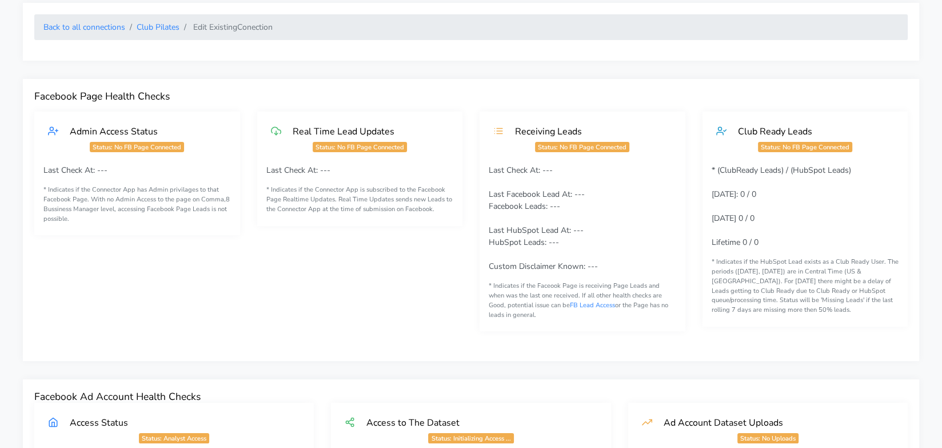
scroll to position [0, 0]
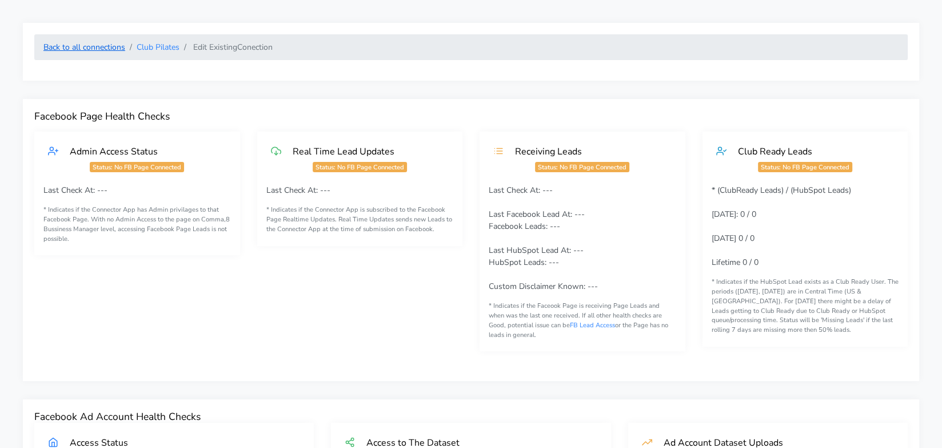
click at [84, 43] on link "Back to all connections" at bounding box center [84, 47] width 82 height 11
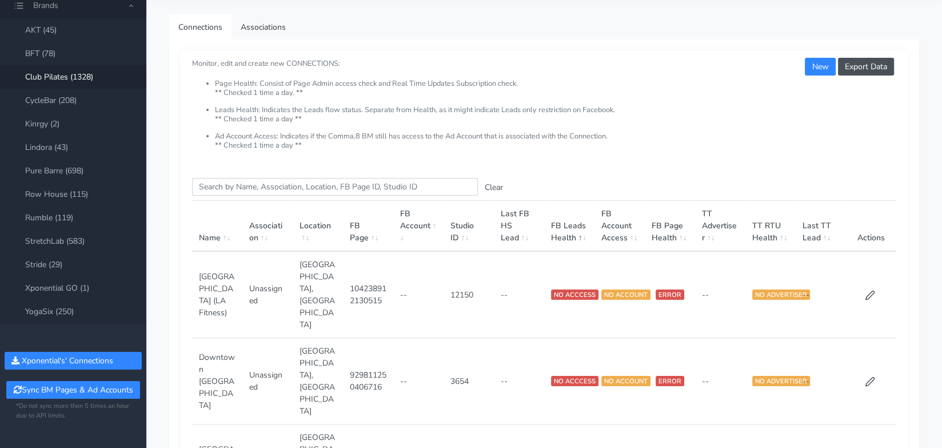
scroll to position [65, 0]
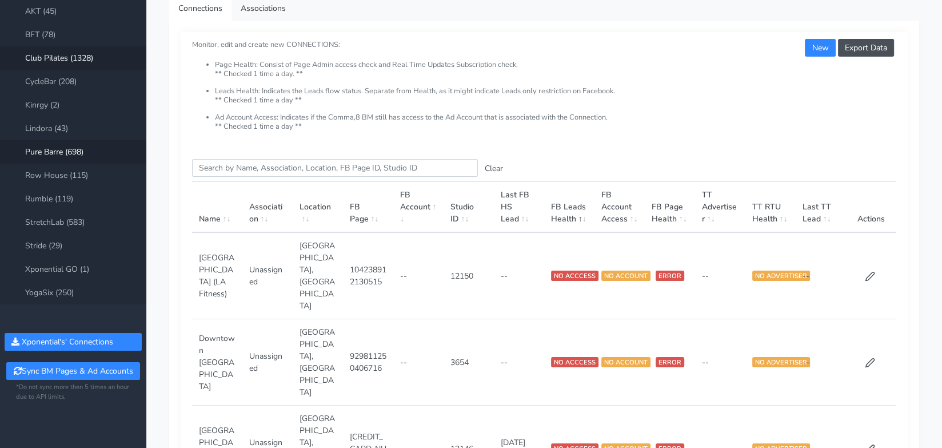
click at [58, 155] on link "Pure Barre (698)" at bounding box center [73, 151] width 146 height 23
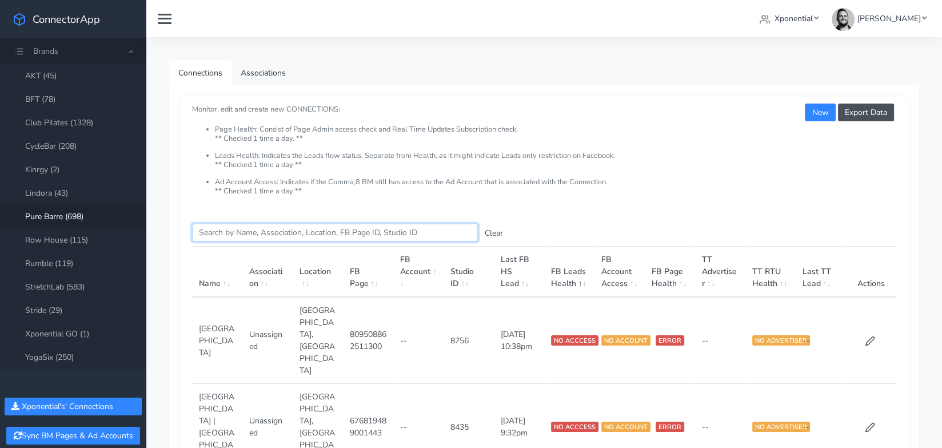
click at [257, 236] on input "Search this table" at bounding box center [335, 233] width 286 height 18
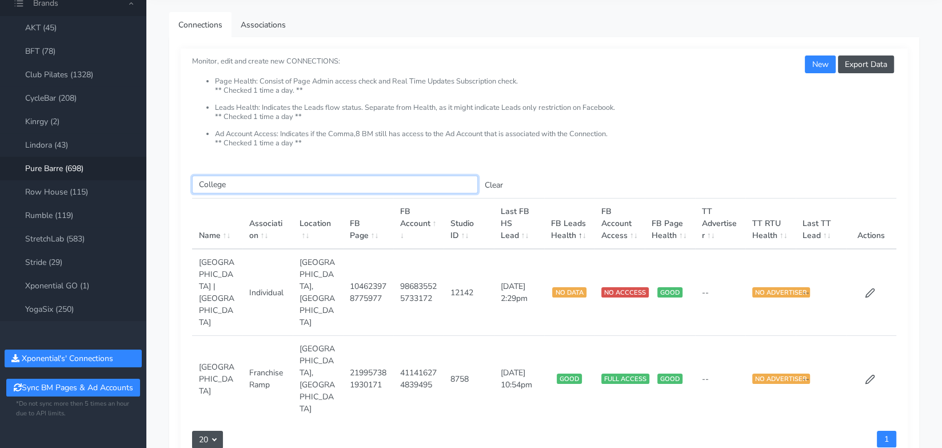
scroll to position [69, 0]
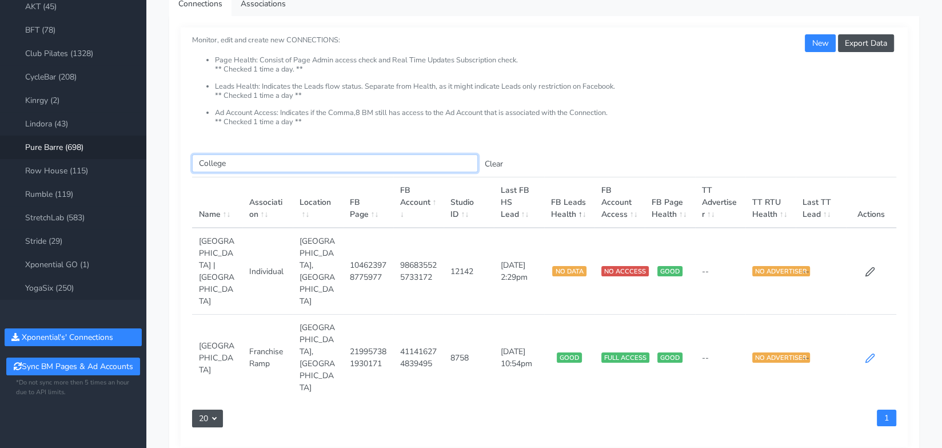
type input "College"
click at [869, 353] on icon at bounding box center [870, 358] width 10 height 10
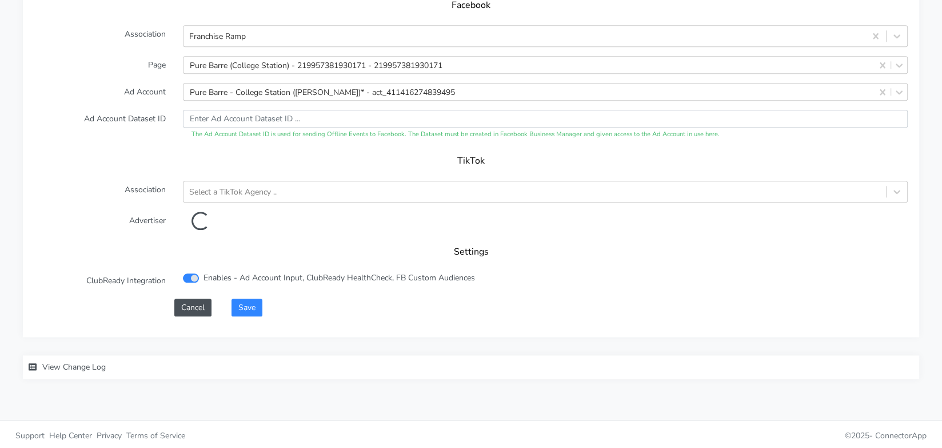
scroll to position [1174, 0]
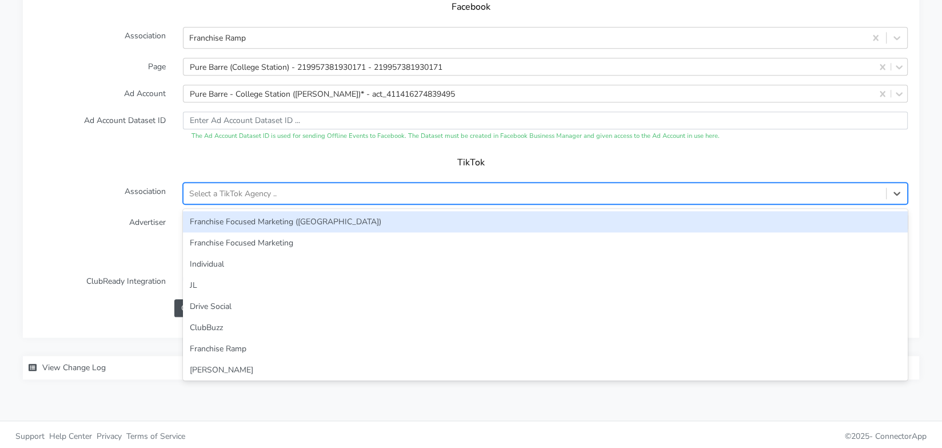
click at [384, 190] on div "Select a TikTok Agency .." at bounding box center [534, 193] width 703 height 19
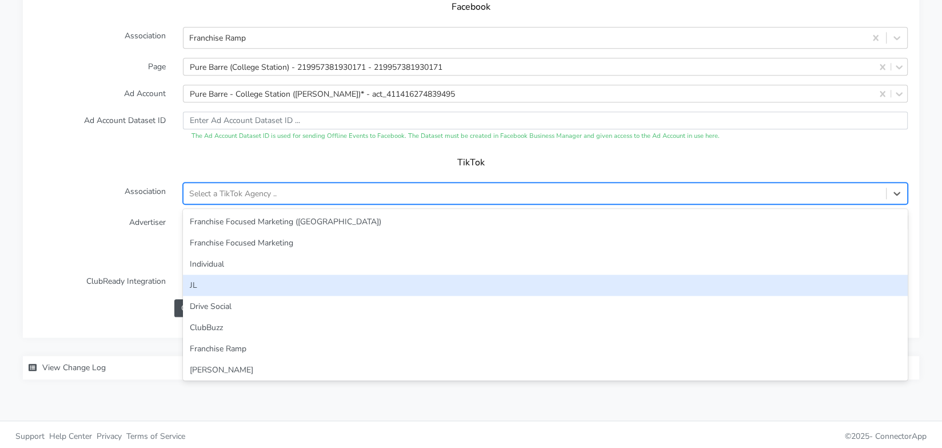
scroll to position [2, 0]
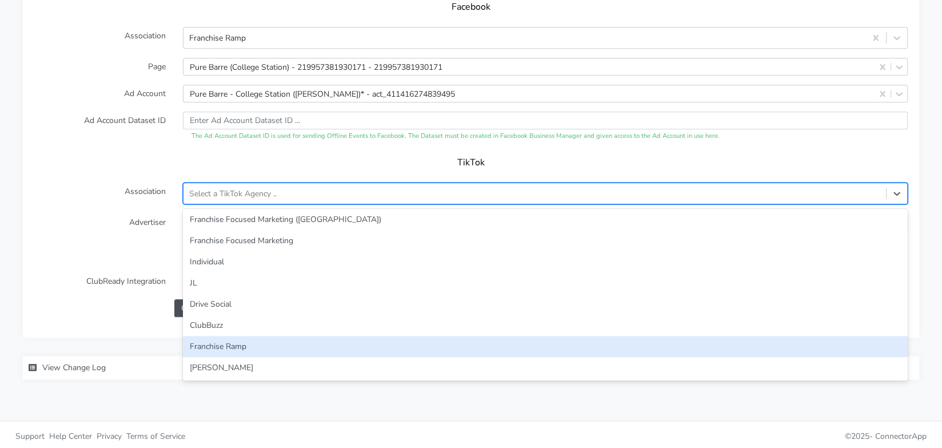
click at [355, 342] on div "Franchise Ramp" at bounding box center [545, 346] width 725 height 21
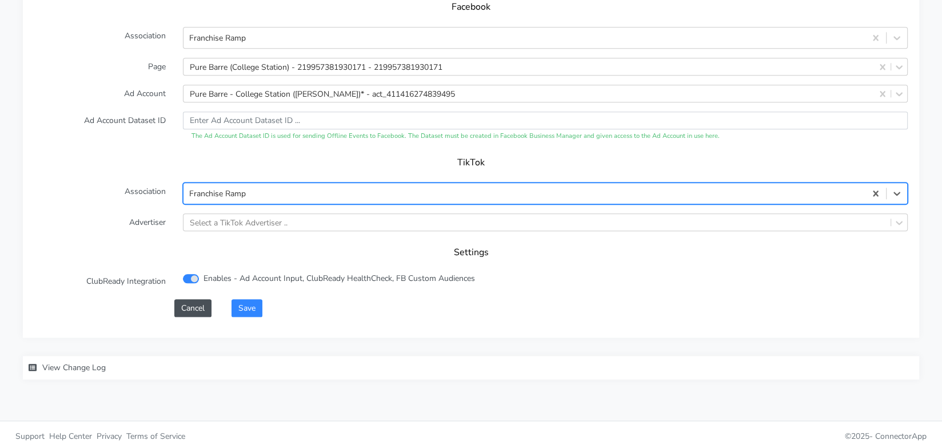
click at [163, 256] on div "Settings" at bounding box center [470, 256] width 873 height 32
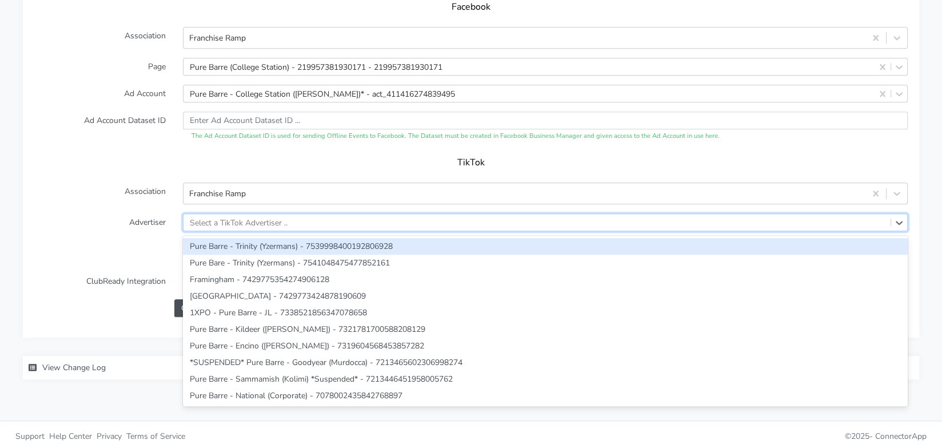
click at [246, 222] on div "Select a TikTok Advertiser .." at bounding box center [239, 222] width 98 height 12
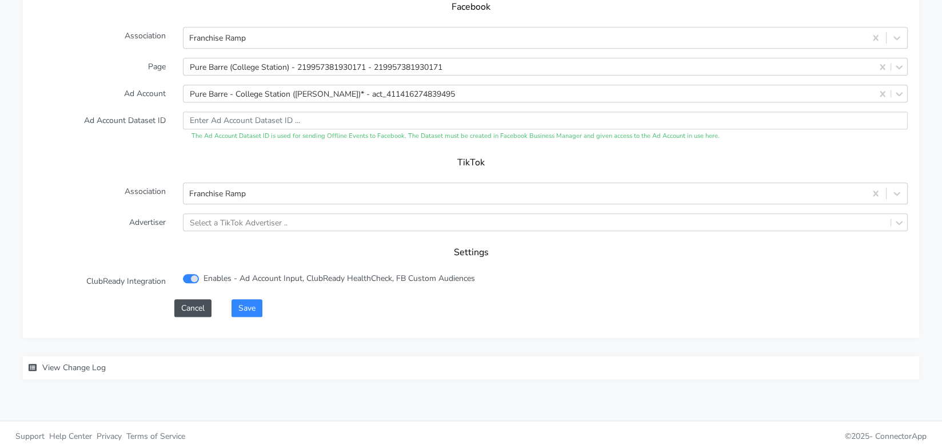
click at [167, 234] on form "XPO Admin Id purebarre-college-station-tx Name College Station Connection Exter…" at bounding box center [470, 35] width 873 height 564
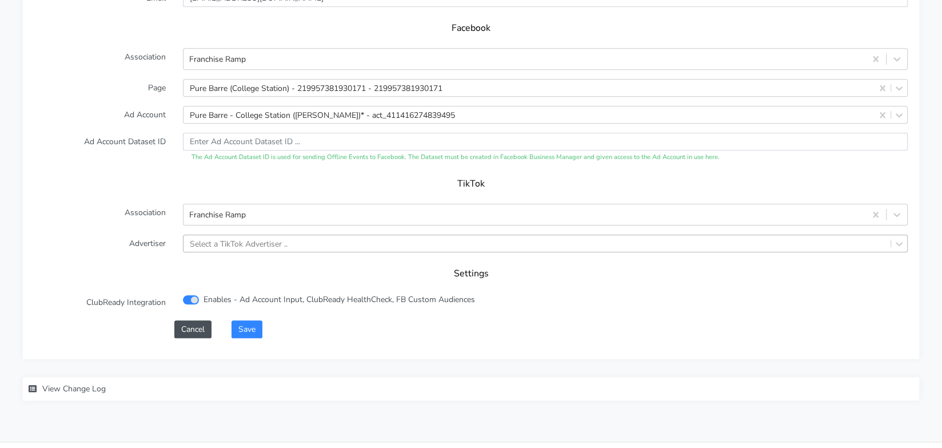
click at [224, 237] on div "Select a TikTok Advertiser .." at bounding box center [239, 243] width 98 height 12
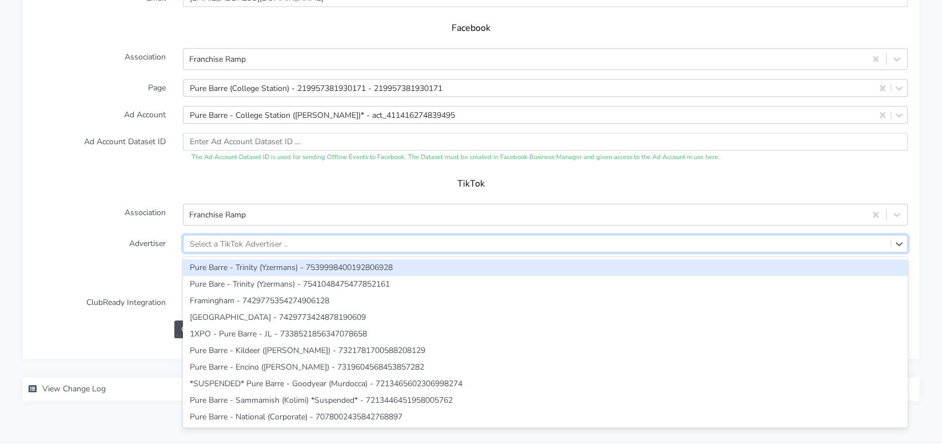
paste input "7555564722666635271"
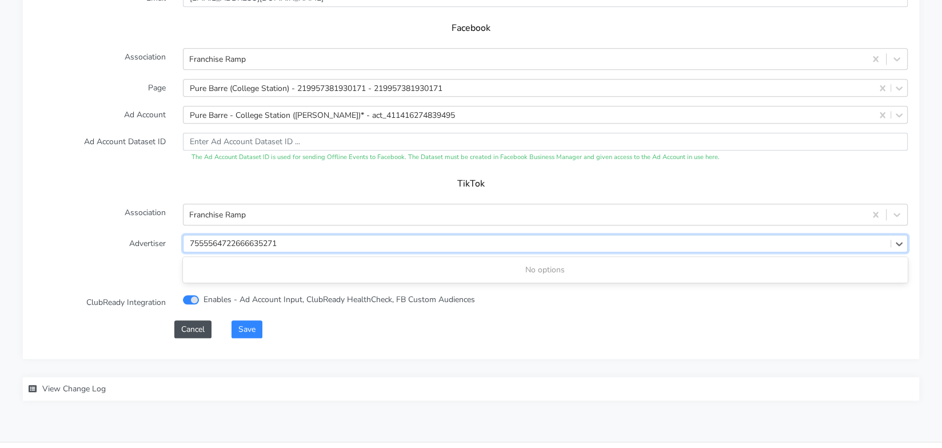
type input "7555564722666635271"
click at [165, 261] on div "Settings" at bounding box center [470, 277] width 873 height 32
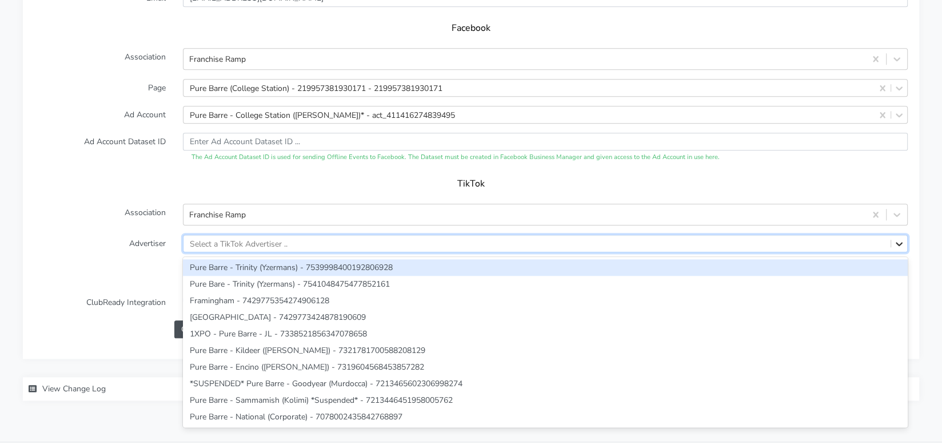
click at [900, 242] on icon at bounding box center [899, 244] width 7 height 4
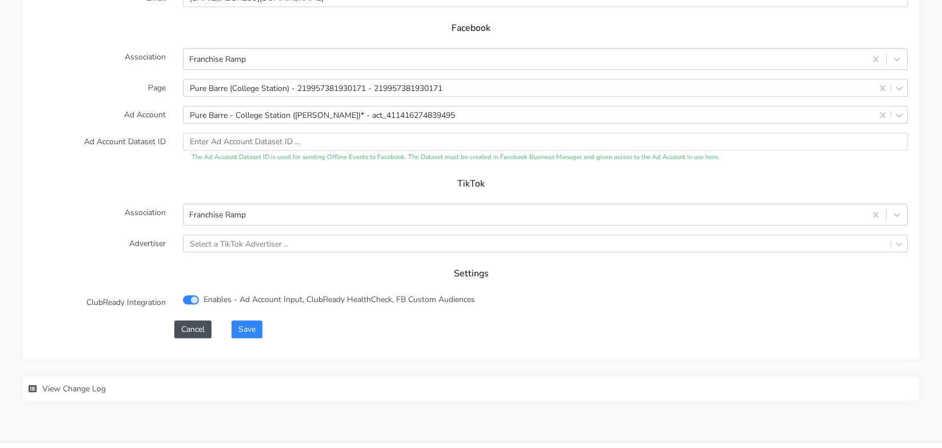
click at [137, 270] on h5 "Settings" at bounding box center [471, 273] width 851 height 11
click at [252, 324] on button "Save" at bounding box center [247, 329] width 31 height 18
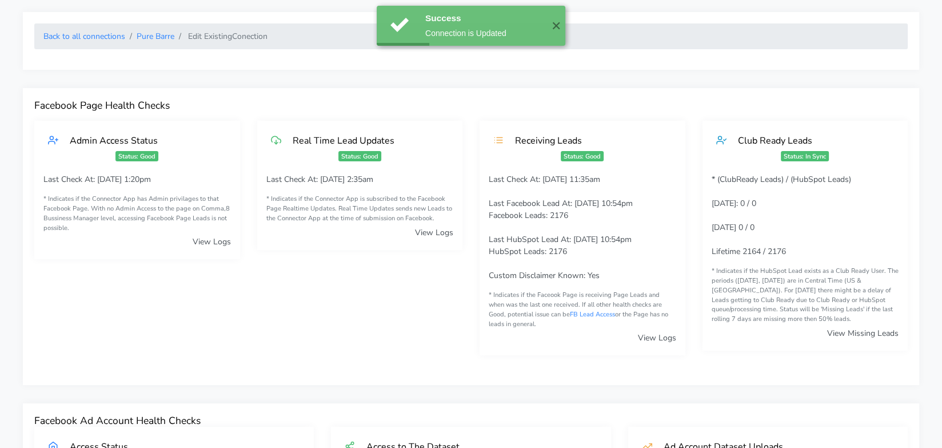
scroll to position [0, 0]
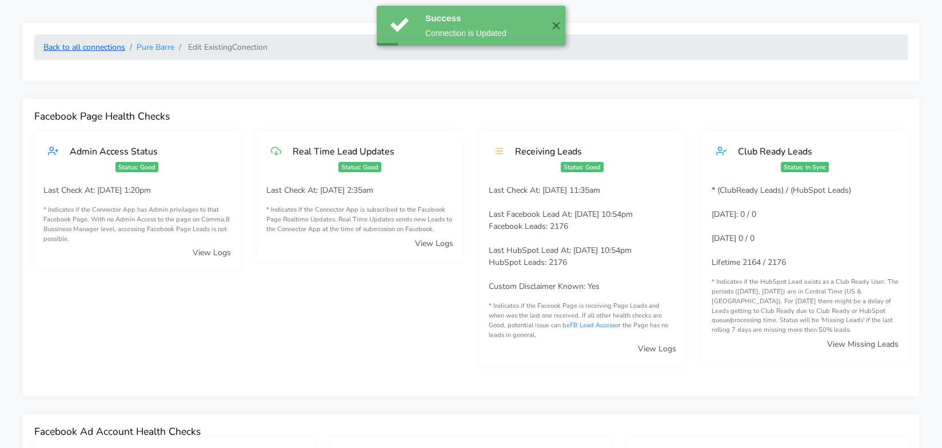
click at [81, 50] on link "Back to all connections" at bounding box center [84, 47] width 82 height 11
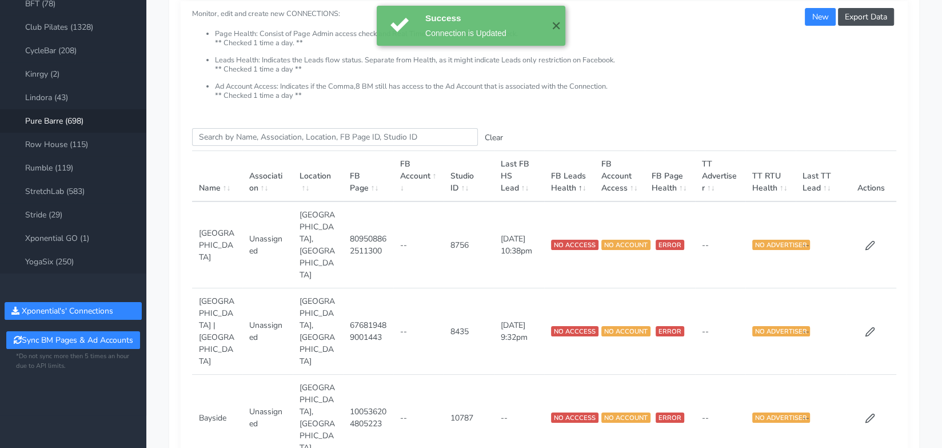
scroll to position [145, 0]
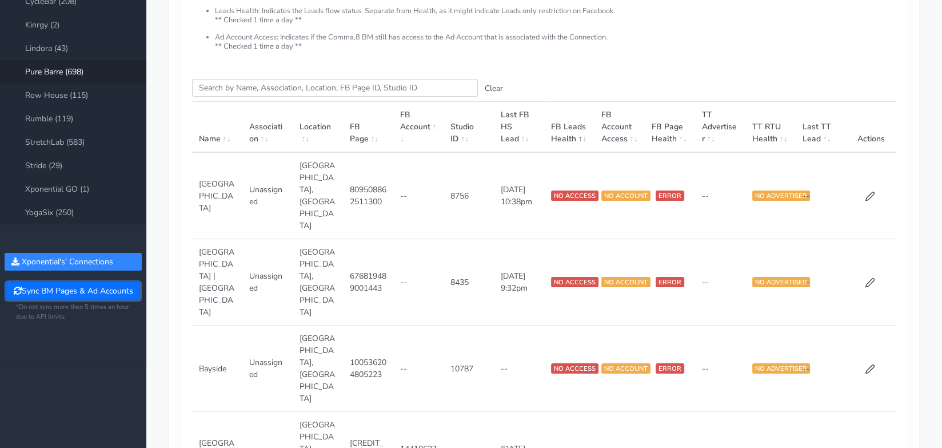
click at [102, 291] on button "Sync BM Pages & Ad Accounts" at bounding box center [72, 291] width 133 height 18
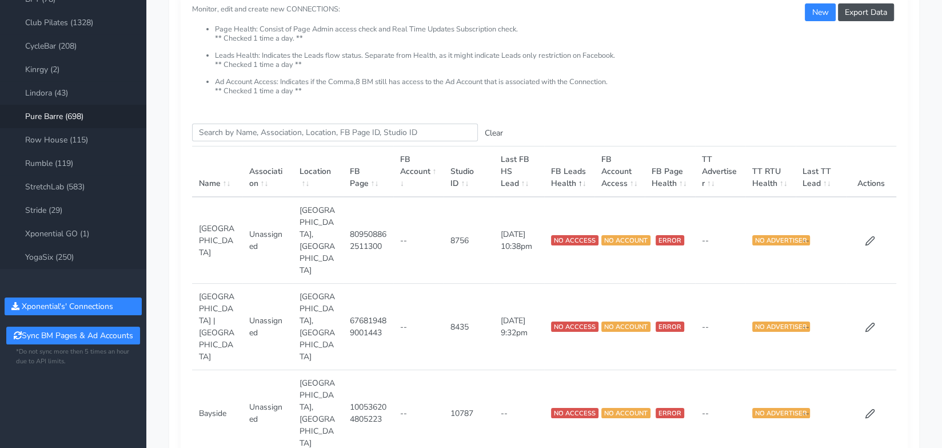
scroll to position [0, 0]
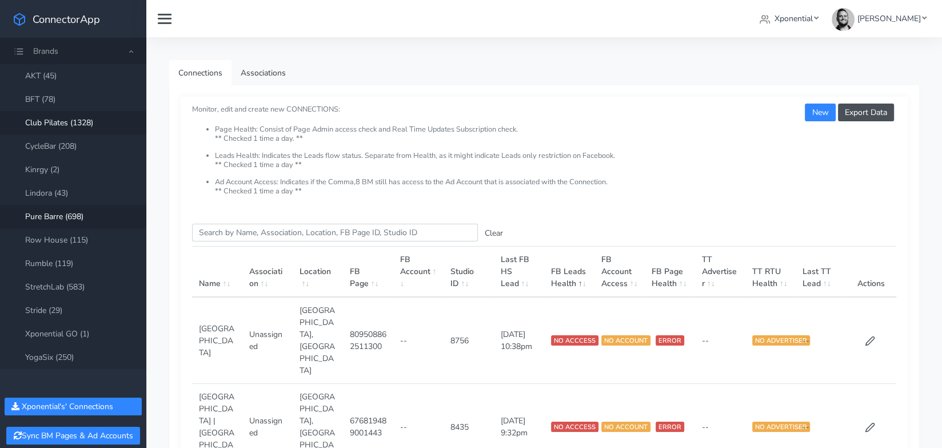
click at [73, 121] on link "Club Pilates (1328)" at bounding box center [73, 122] width 146 height 23
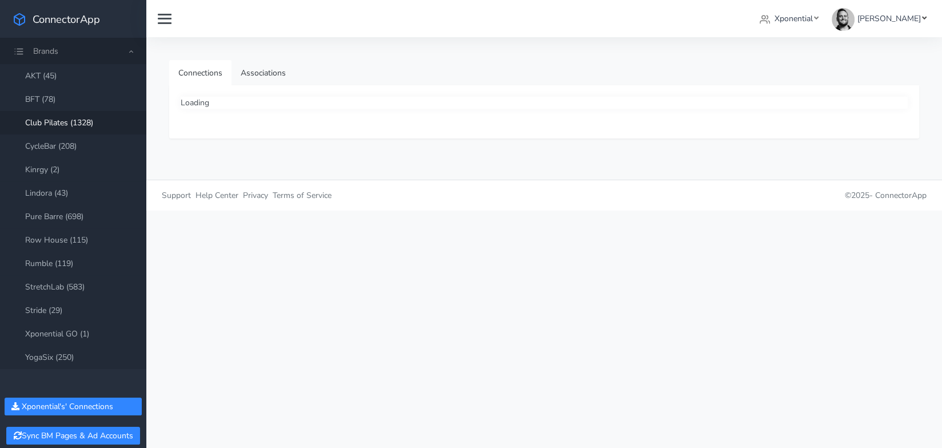
click at [910, 22] on span "James Carr" at bounding box center [888, 18] width 63 height 11
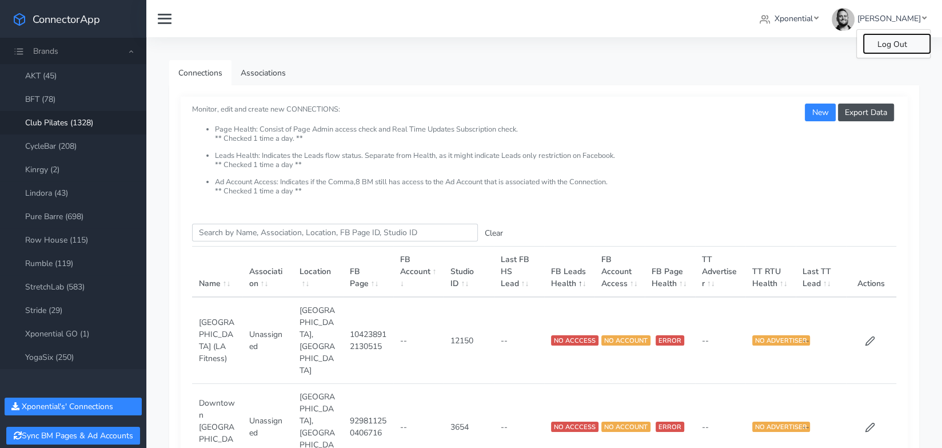
click at [897, 43] on span "Log Out" at bounding box center [892, 44] width 30 height 11
click at [102, 119] on link "Club Pilates (1328)" at bounding box center [73, 122] width 146 height 23
click at [256, 230] on input "Search this table" at bounding box center [335, 233] width 286 height 18
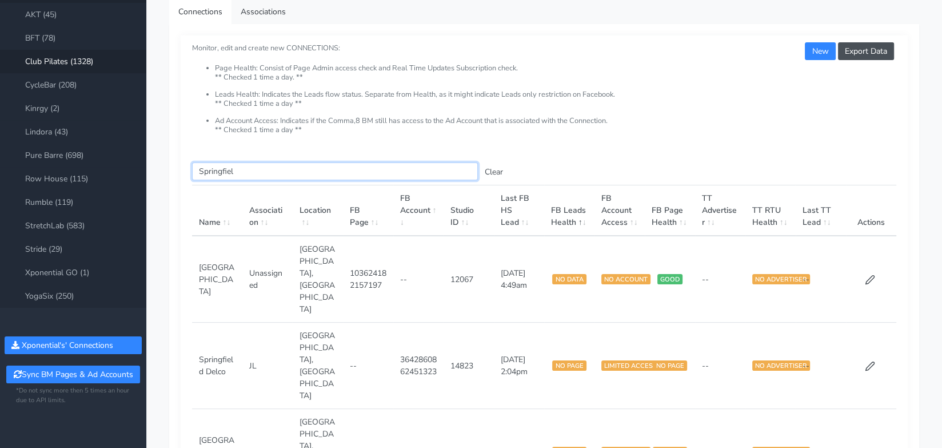
scroll to position [67, 0]
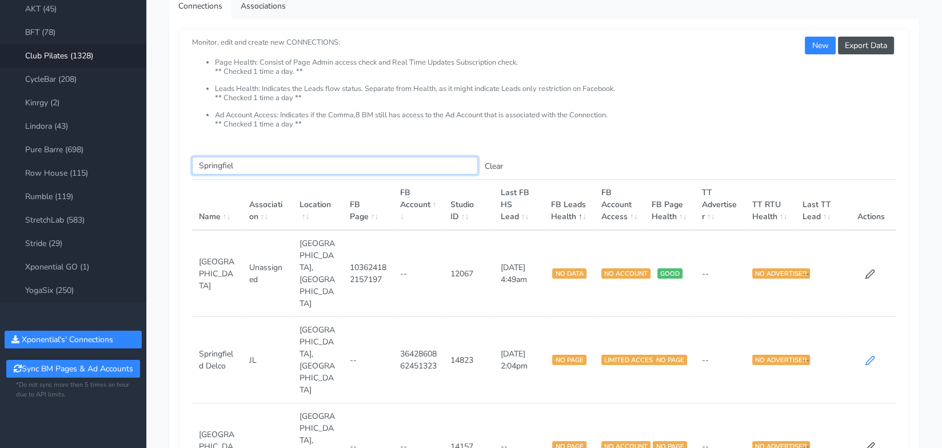
type input "Springfiel"
click at [873, 355] on icon at bounding box center [870, 360] width 10 height 10
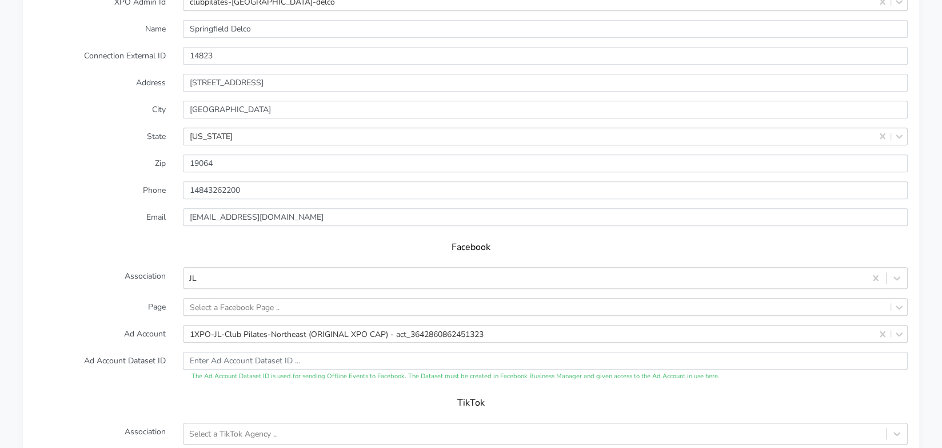
scroll to position [953, 0]
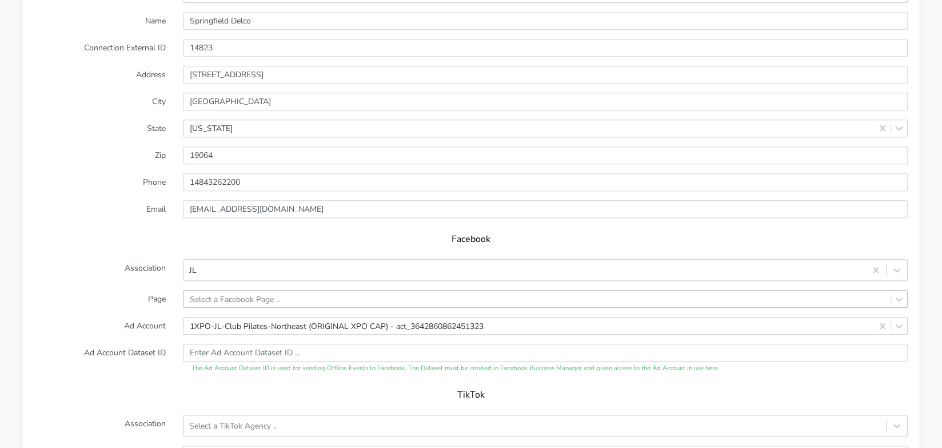
click at [246, 297] on div "Select a Facebook Page .." at bounding box center [545, 299] width 725 height 18
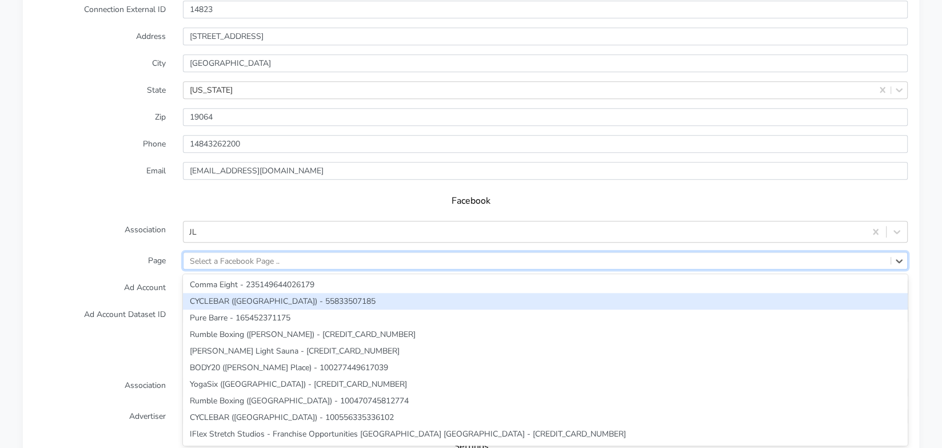
paste input "593782680480574"
type input "593782680480574"
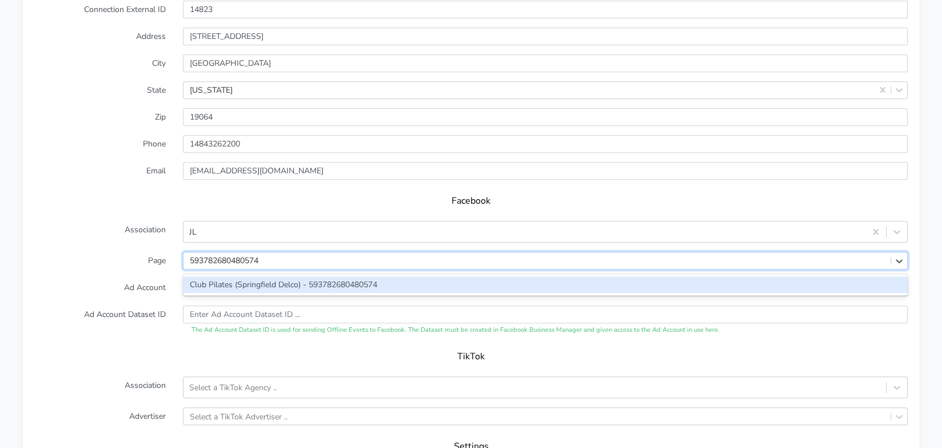
click at [244, 282] on div "Club Pilates (Springfield Delco) - 593782680480574" at bounding box center [545, 284] width 725 height 17
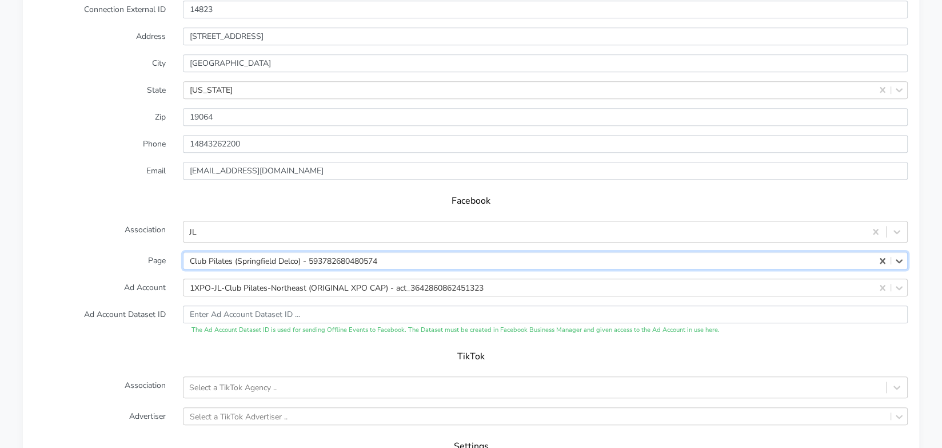
click at [129, 291] on label "Ad Account" at bounding box center [100, 287] width 149 height 18
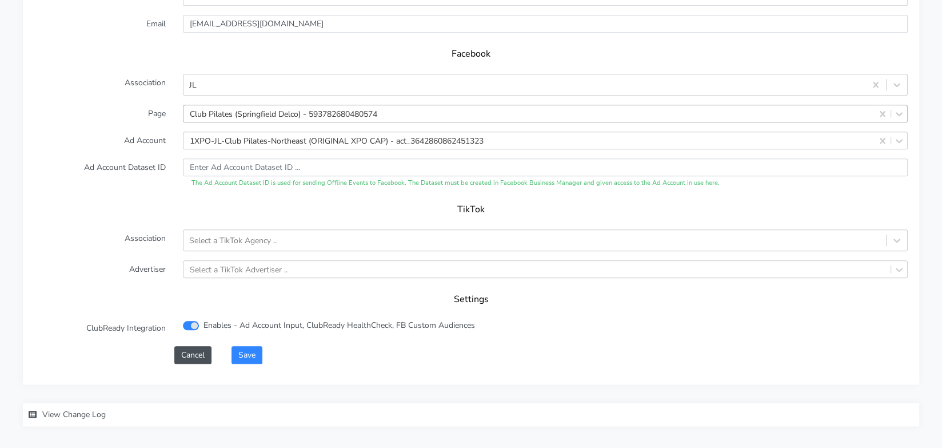
scroll to position [1170, 0]
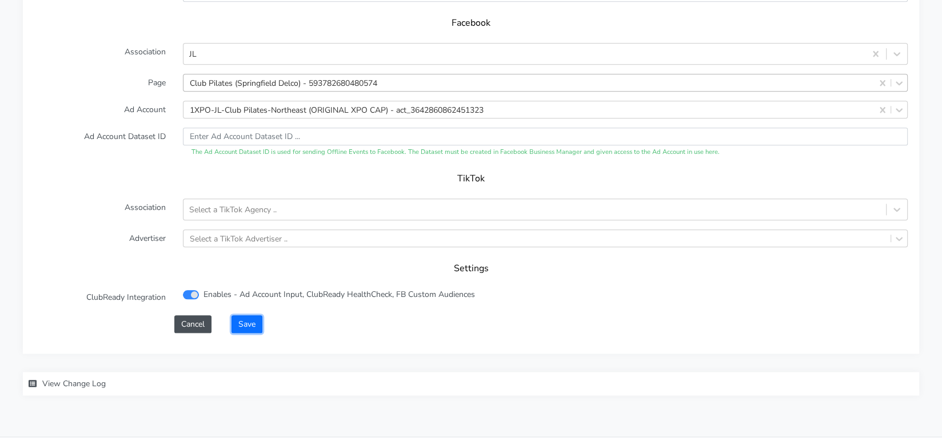
click at [248, 319] on button "Save" at bounding box center [247, 324] width 31 height 18
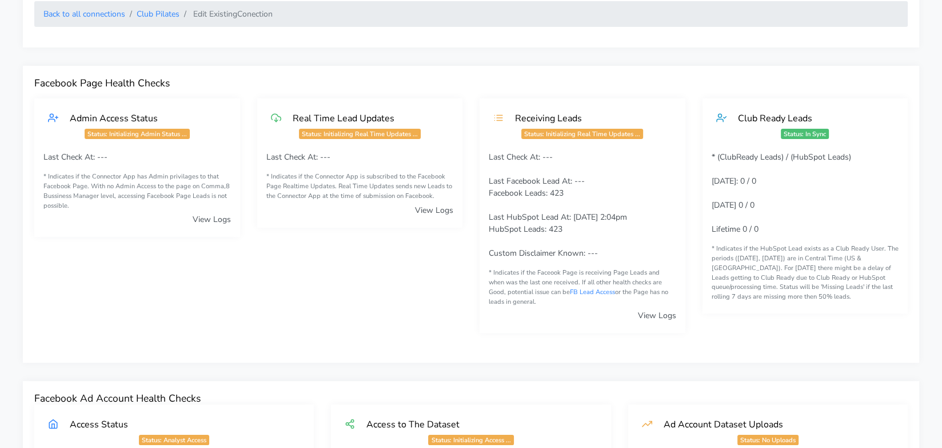
scroll to position [0, 0]
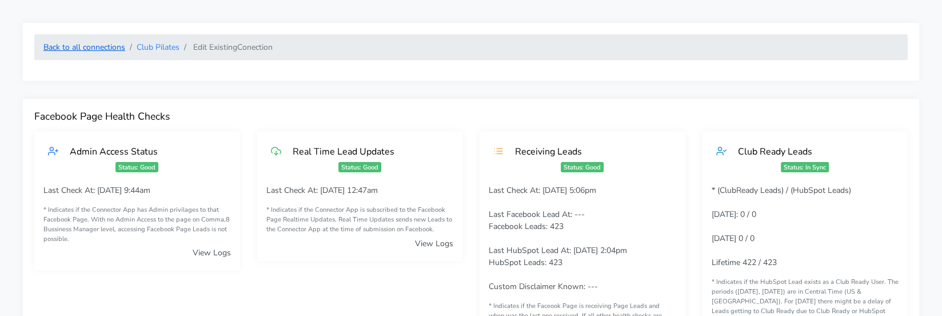
click at [113, 43] on link "Back to all connections" at bounding box center [84, 47] width 82 height 11
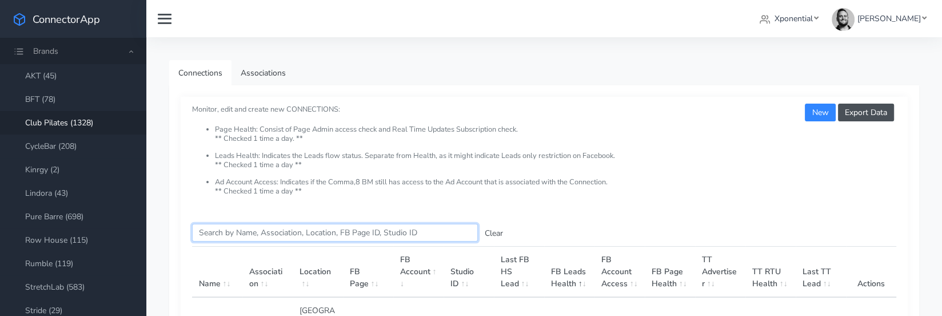
click at [225, 232] on input "Search this table" at bounding box center [335, 233] width 286 height 18
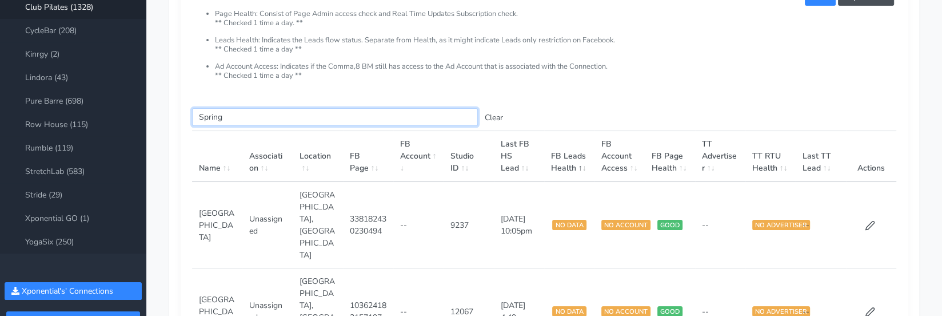
scroll to position [118, 0]
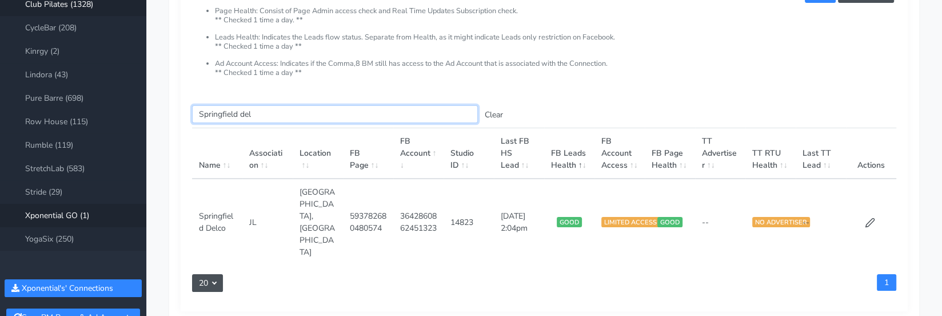
type input "Springfield del"
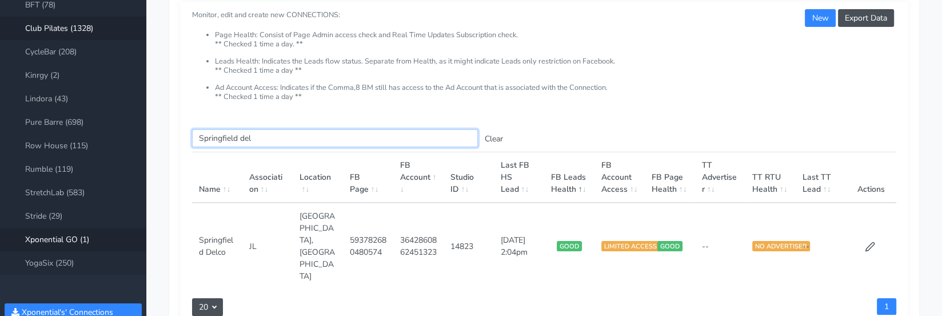
scroll to position [83, 0]
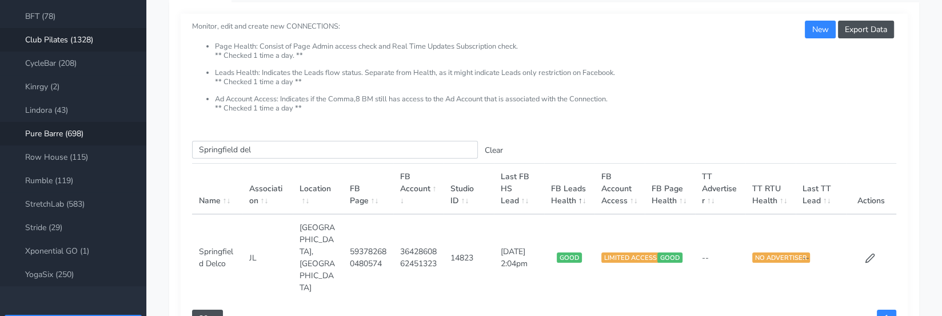
click at [64, 138] on link "Pure Barre (698)" at bounding box center [73, 133] width 146 height 23
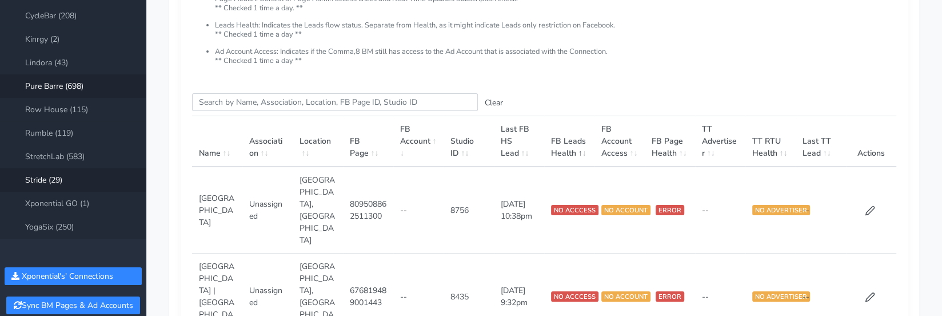
scroll to position [121, 0]
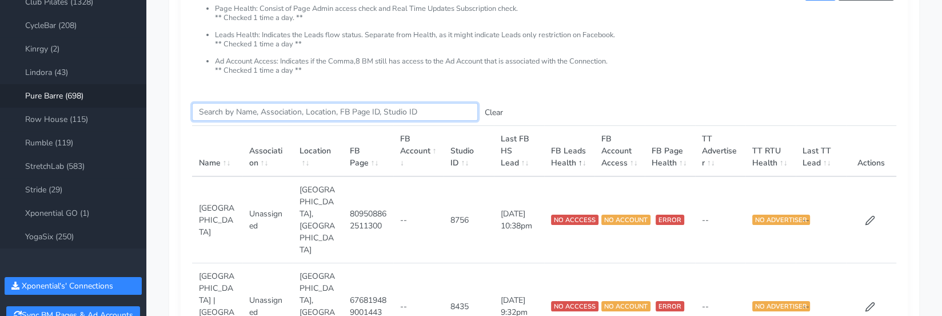
click at [234, 113] on input "Search this table" at bounding box center [335, 112] width 286 height 18
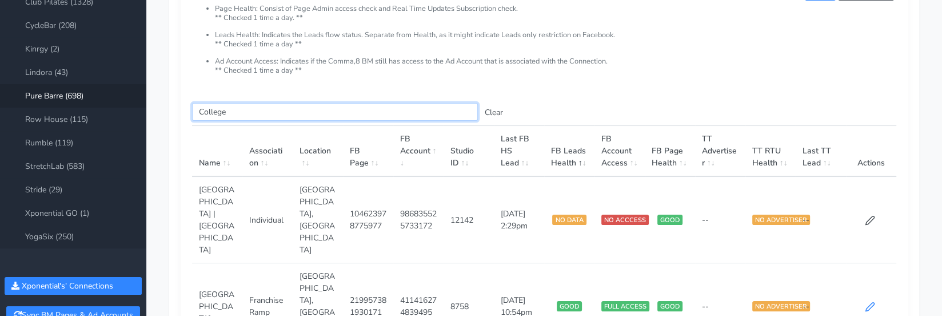
type input "College"
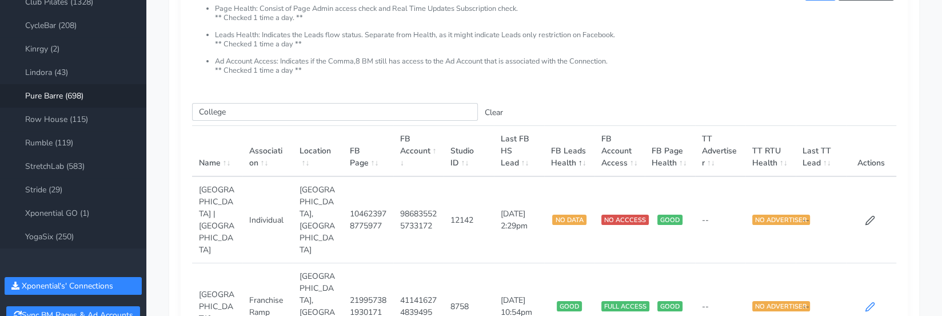
click at [872, 302] on icon at bounding box center [870, 306] width 9 height 9
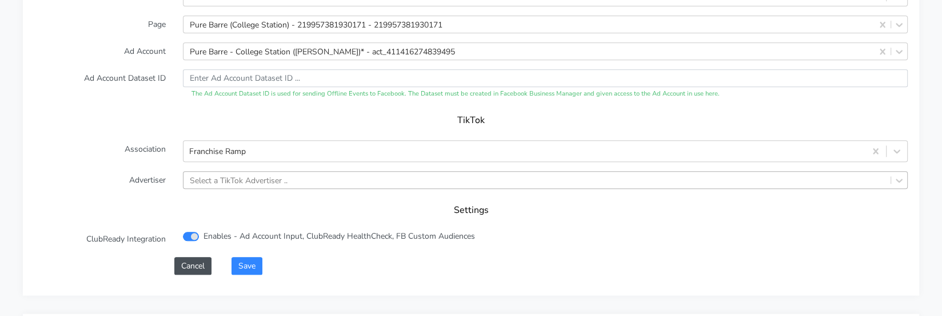
scroll to position [1292, 0]
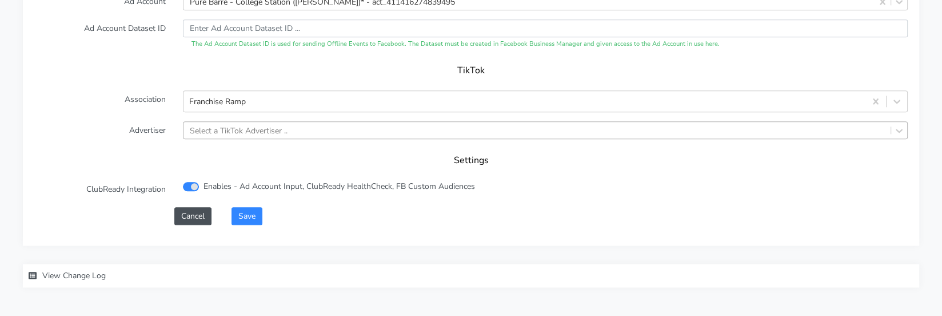
click at [270, 139] on div "Select a TikTok Advertiser .." at bounding box center [545, 130] width 725 height 18
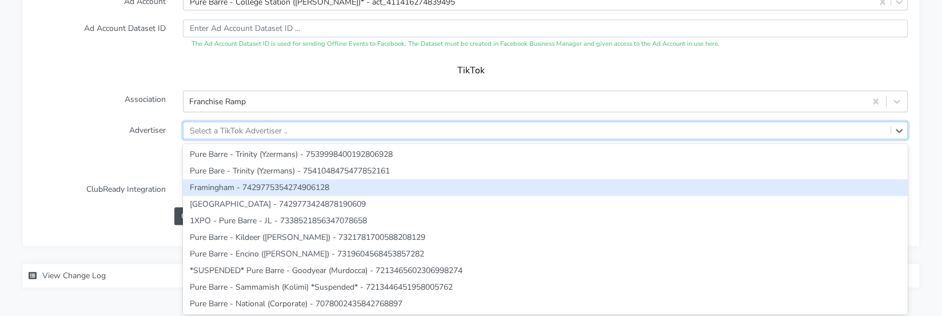
paste input "7555564722666635271"
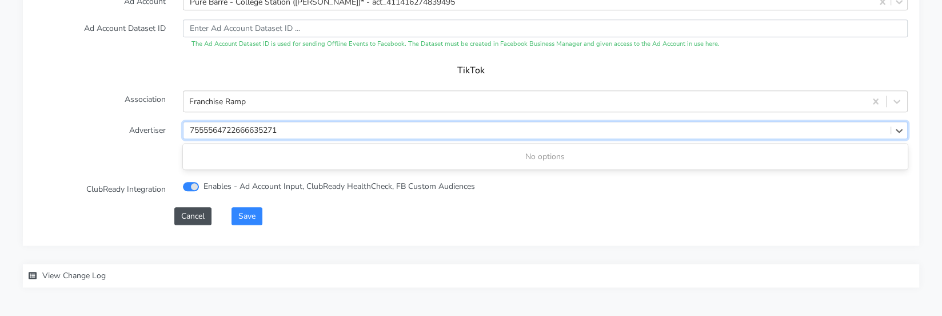
type input "7555564722666635271"
click at [146, 157] on h5 "Settings" at bounding box center [471, 160] width 851 height 11
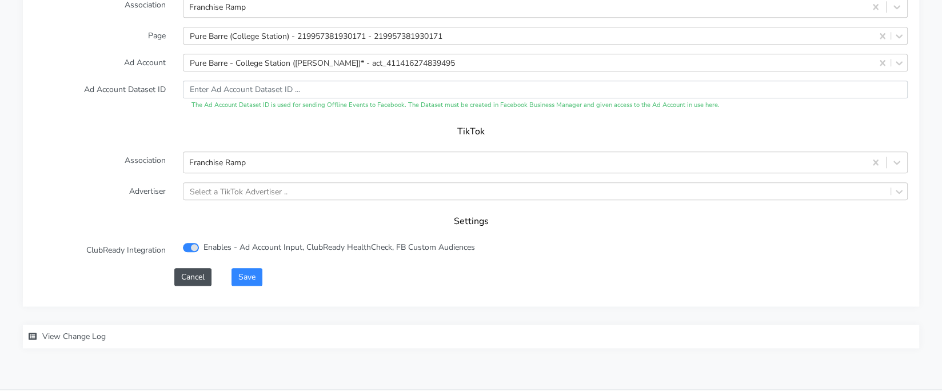
scroll to position [1236, 0]
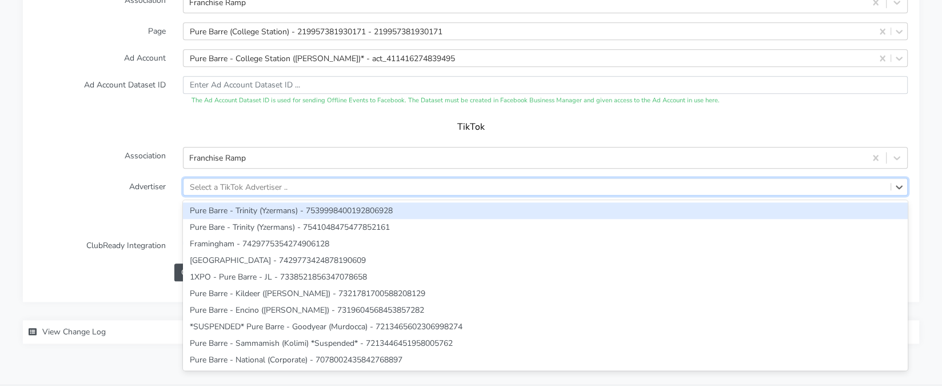
click at [245, 190] on div "Select a TikTok Advertiser .." at bounding box center [239, 187] width 98 height 12
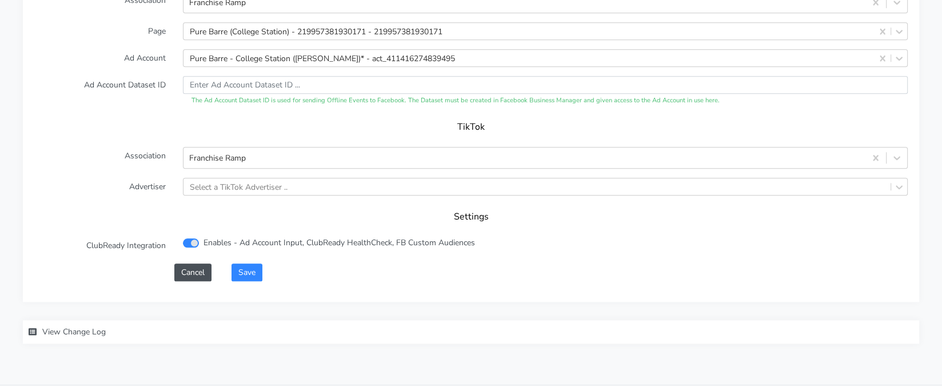
click at [189, 132] on div "TikTok" at bounding box center [470, 131] width 873 height 32
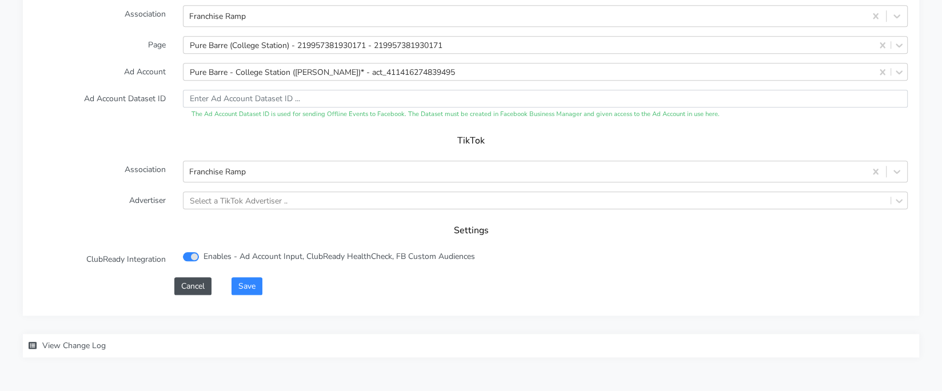
scroll to position [1222, 0]
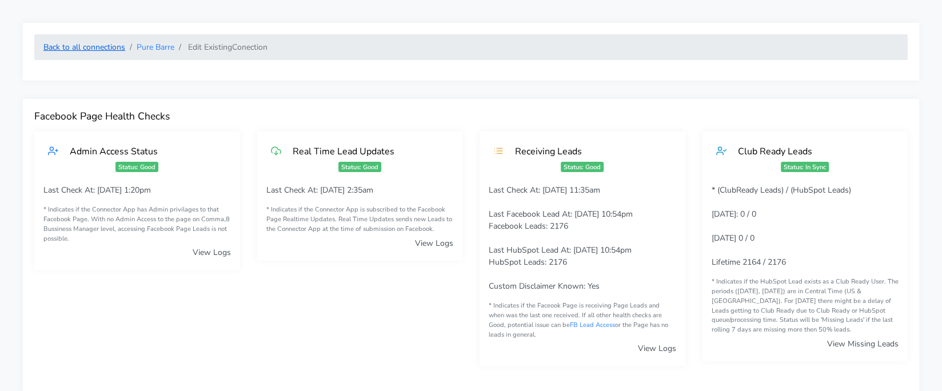
click at [86, 47] on link "Back to all connections" at bounding box center [84, 47] width 82 height 11
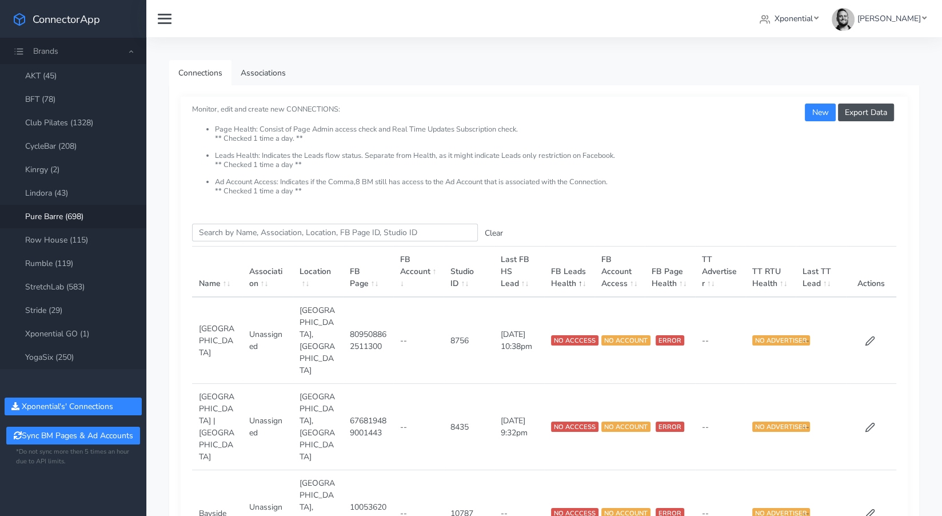
click at [129, 53] on span "Brands" at bounding box center [73, 51] width 146 height 26
click at [130, 53] on span "Brands" at bounding box center [73, 51] width 146 height 26
